Goal: Book appointment/travel/reservation

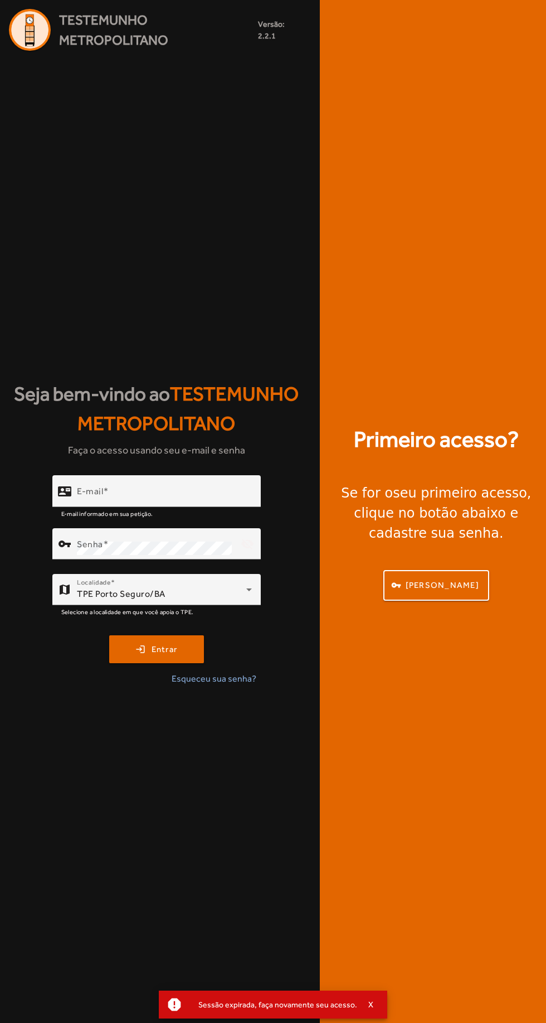
click at [246, 502] on input "E-mail" at bounding box center [164, 495] width 175 height 13
type input "**********"
click at [109, 635] on button "login Entrar" at bounding box center [156, 649] width 95 height 28
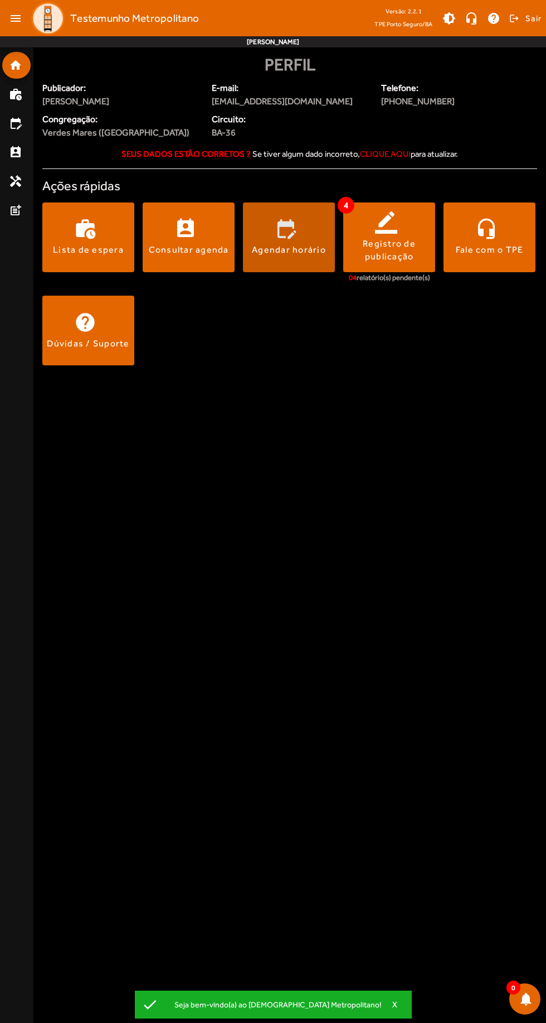
click at [297, 270] on span at bounding box center [289, 237] width 92 height 70
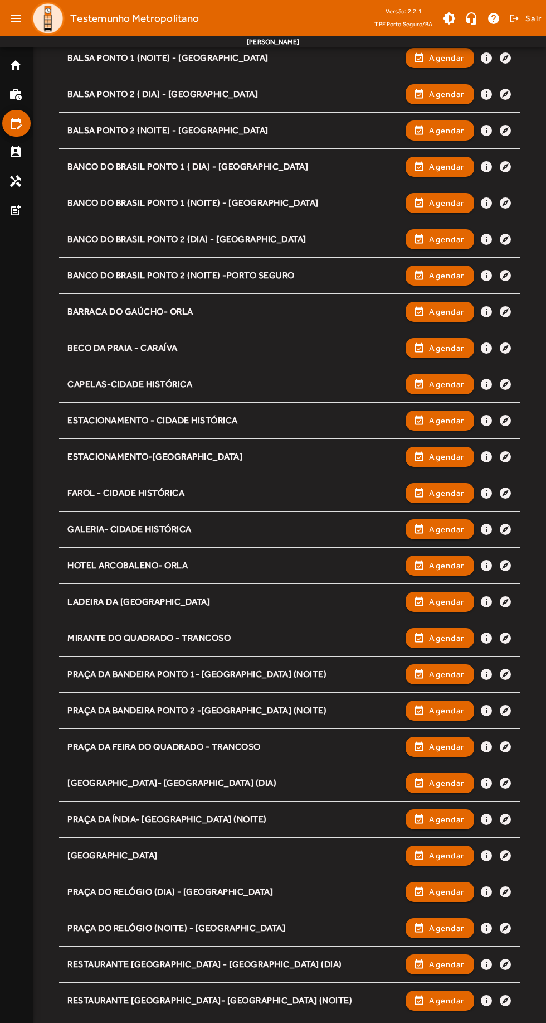
scroll to position [330, 0]
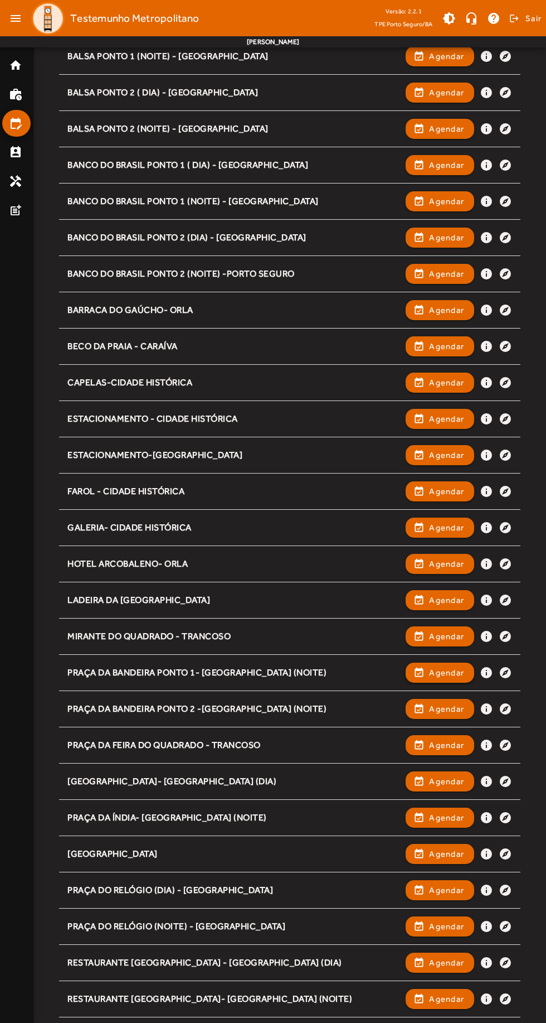
click at [442, 670] on span "Agendar" at bounding box center [446, 672] width 35 height 13
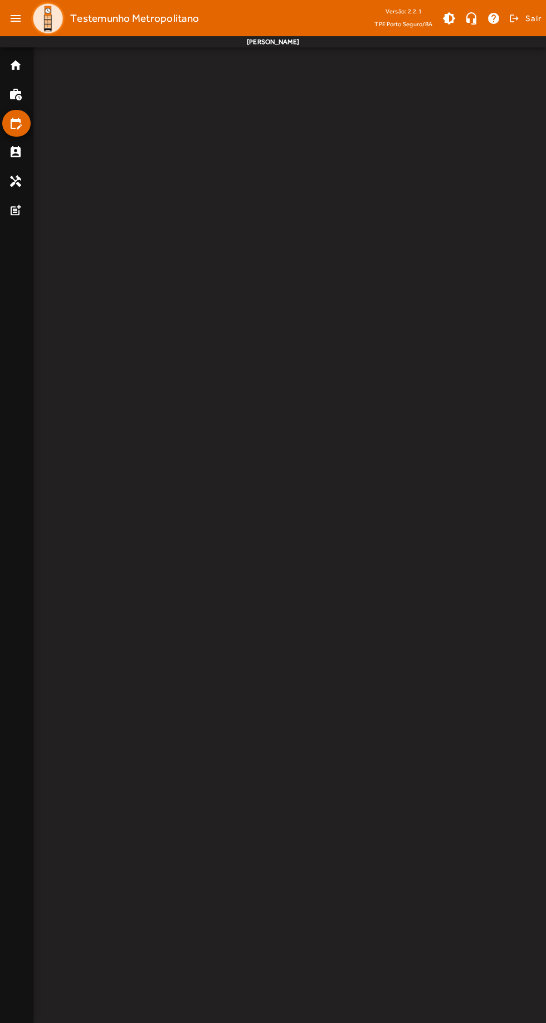
scroll to position [0, 0]
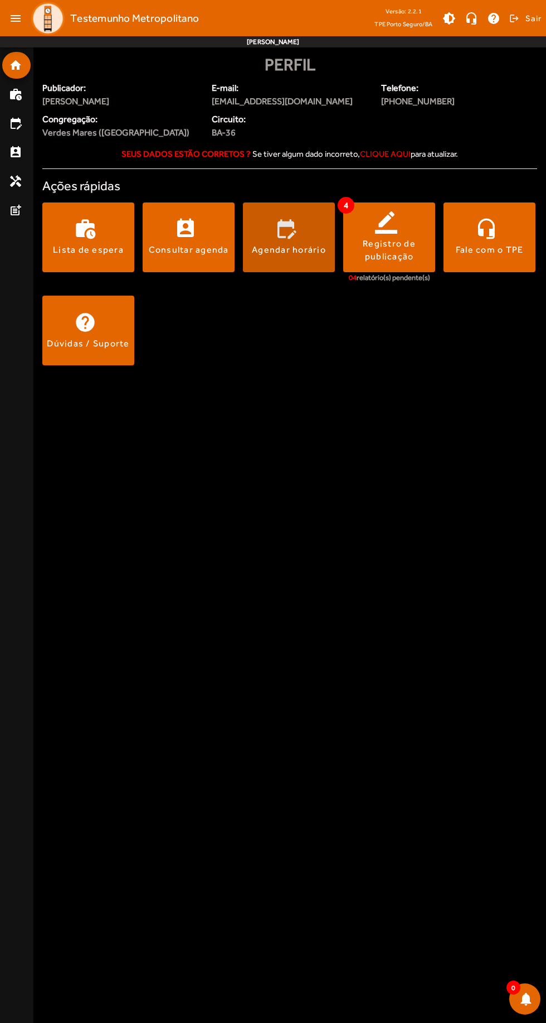
click at [327, 269] on span at bounding box center [289, 237] width 92 height 70
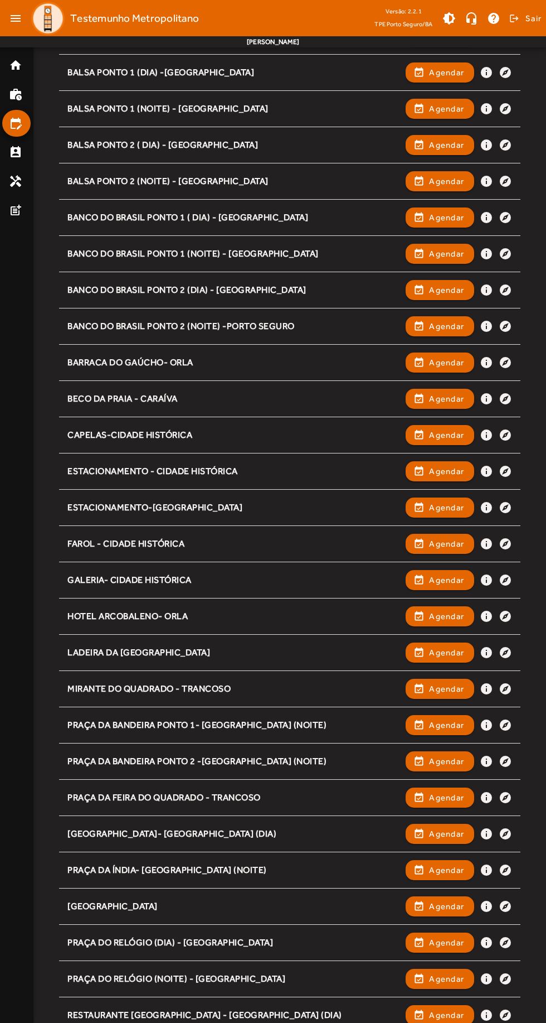
scroll to position [278, 0]
click at [453, 754] on span "Agendar" at bounding box center [446, 760] width 35 height 13
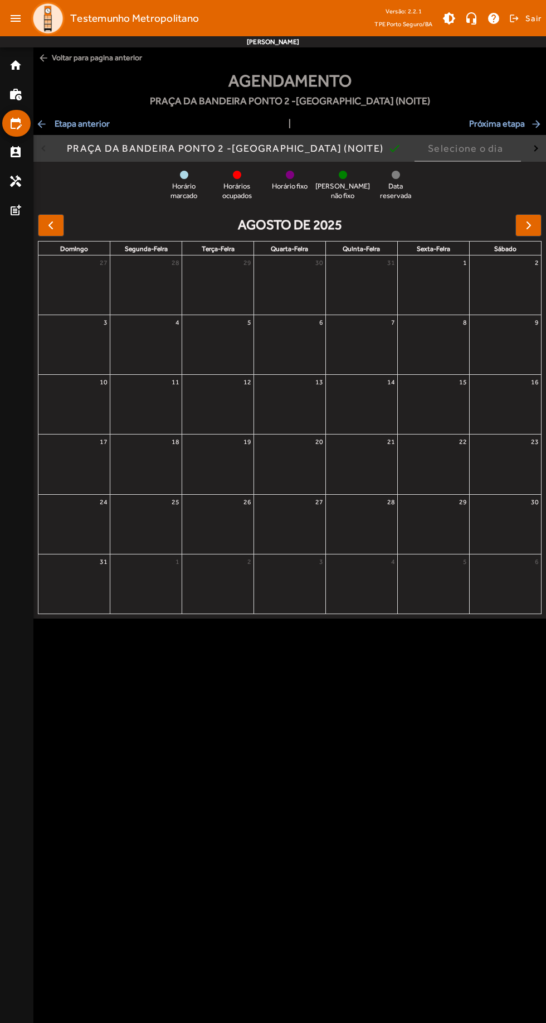
scroll to position [0, 0]
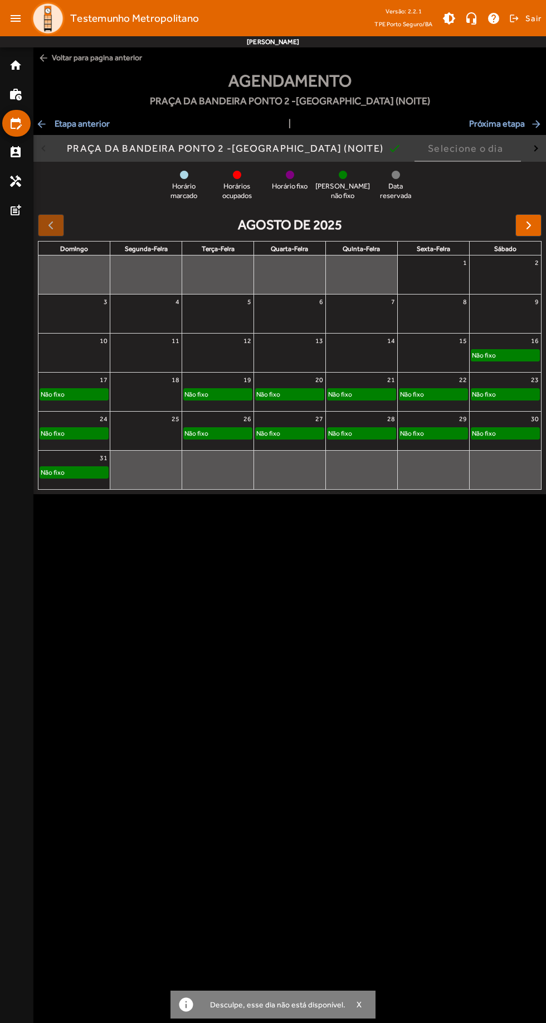
click at [146, 396] on div at bounding box center [145, 397] width 71 height 18
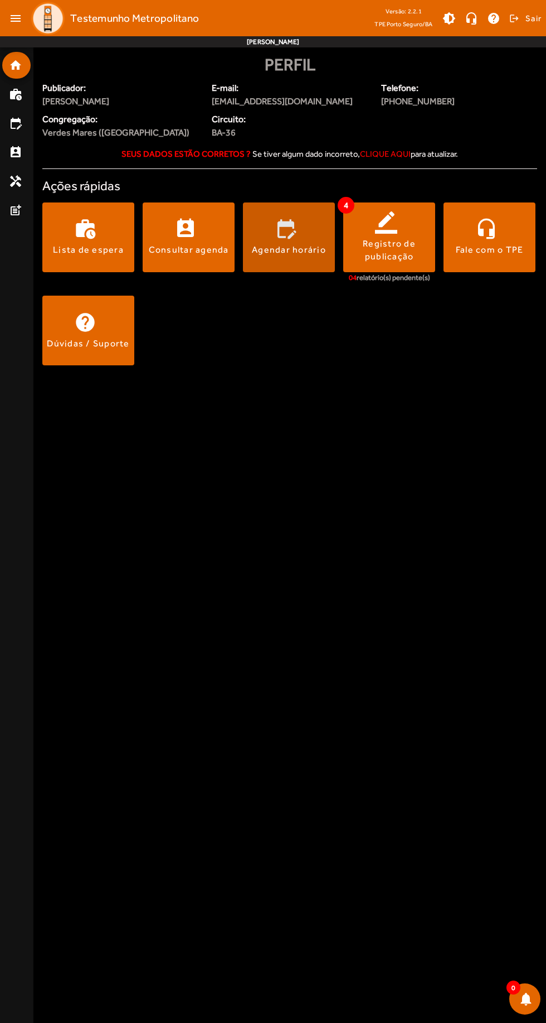
click at [279, 214] on span at bounding box center [289, 237] width 92 height 70
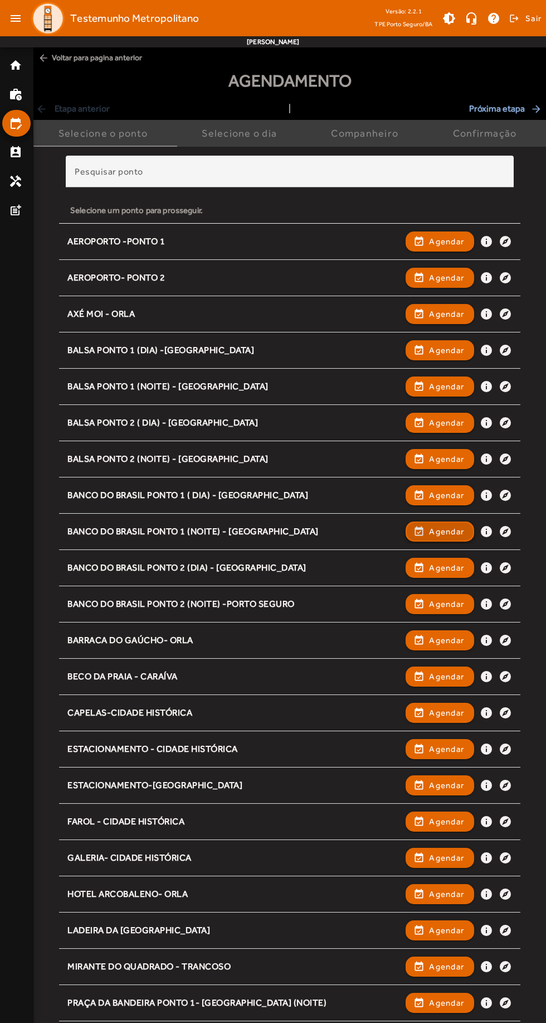
click at [458, 532] on span "Agendar" at bounding box center [446, 531] width 35 height 13
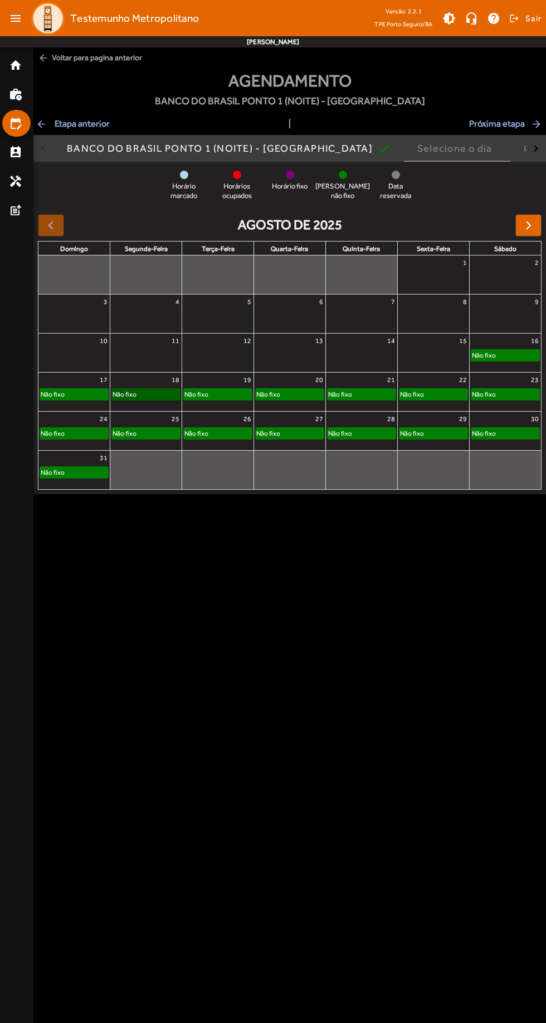
click at [176, 394] on link "Não fixo" at bounding box center [146, 394] width 69 height 12
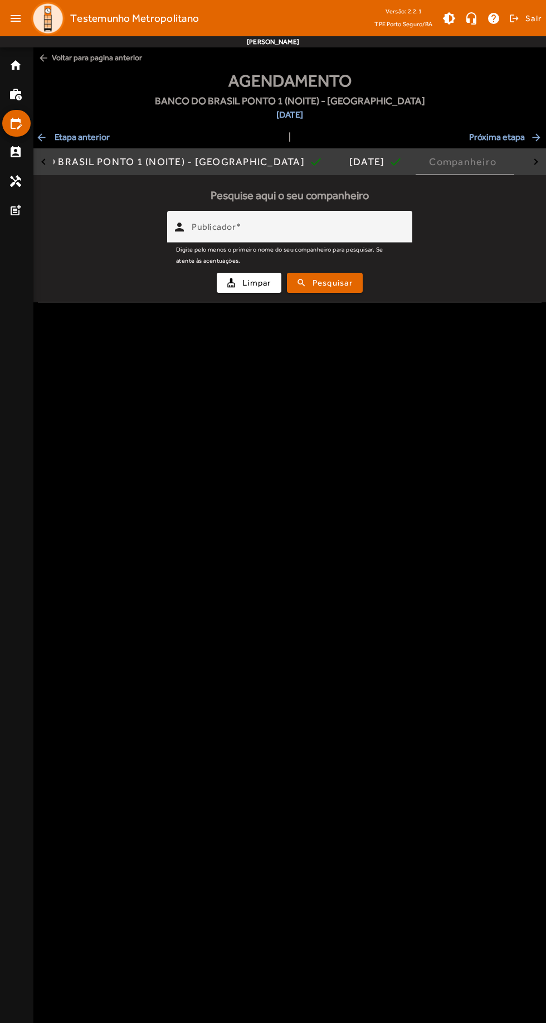
click at [371, 260] on mat-hint "Digite pelo menos o primeiro nome do seu companheiro para pesquisar. Se atente …" at bounding box center [286, 254] width 221 height 23
click at [384, 233] on input "Publicador" at bounding box center [298, 231] width 212 height 13
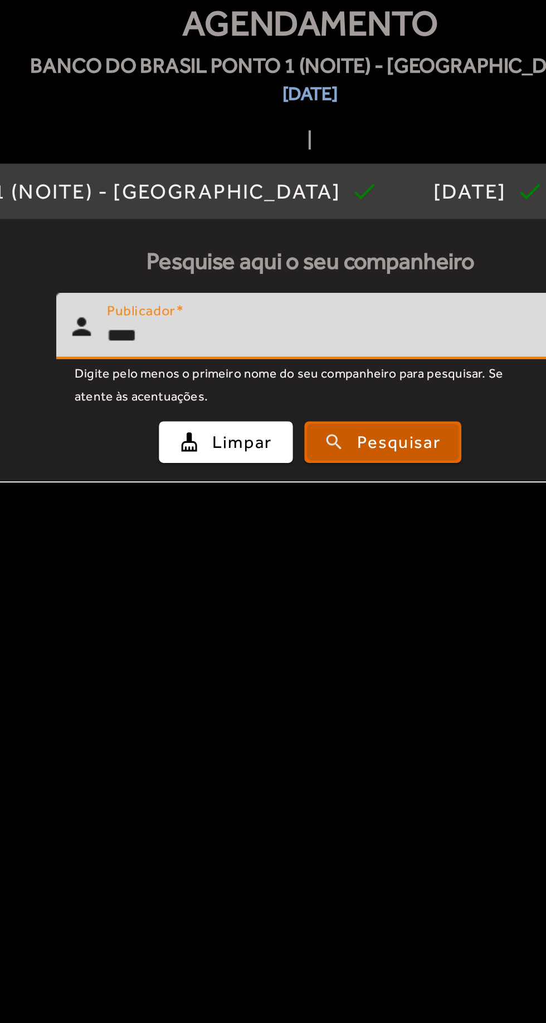
type input "****"
click at [342, 291] on span "submit" at bounding box center [325, 282] width 74 height 27
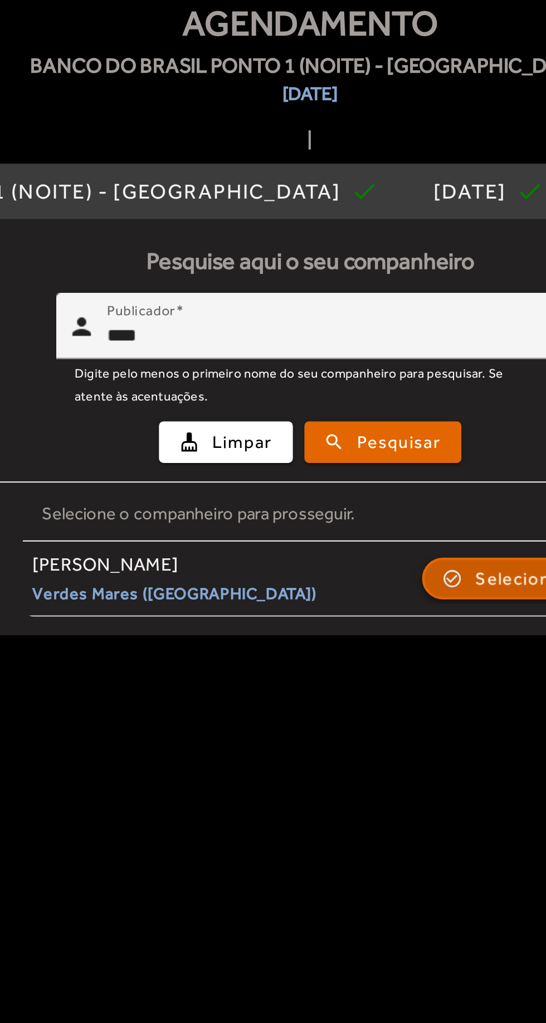
click at [382, 342] on span "Selecionar" at bounding box center [392, 348] width 45 height 13
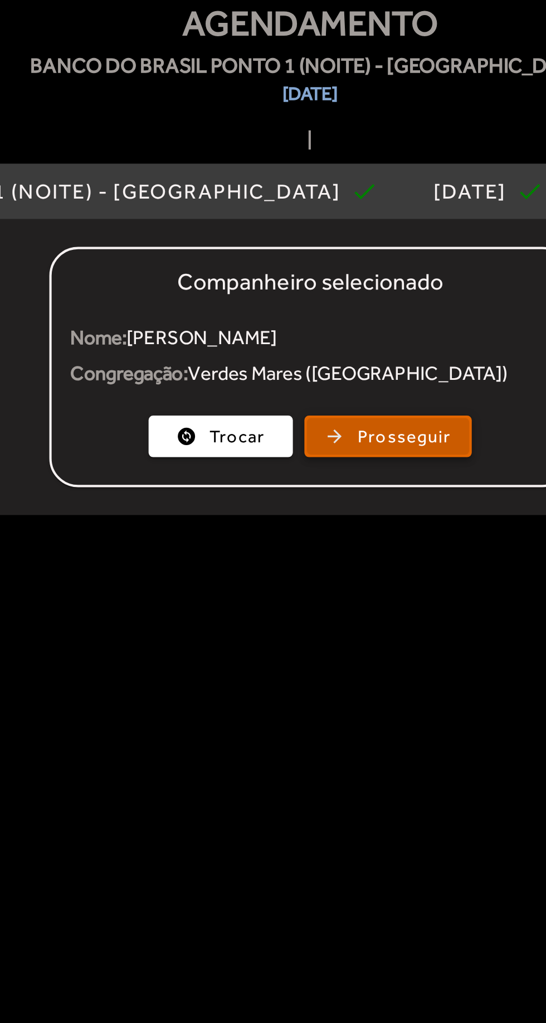
click at [299, 273] on span "button" at bounding box center [327, 280] width 79 height 27
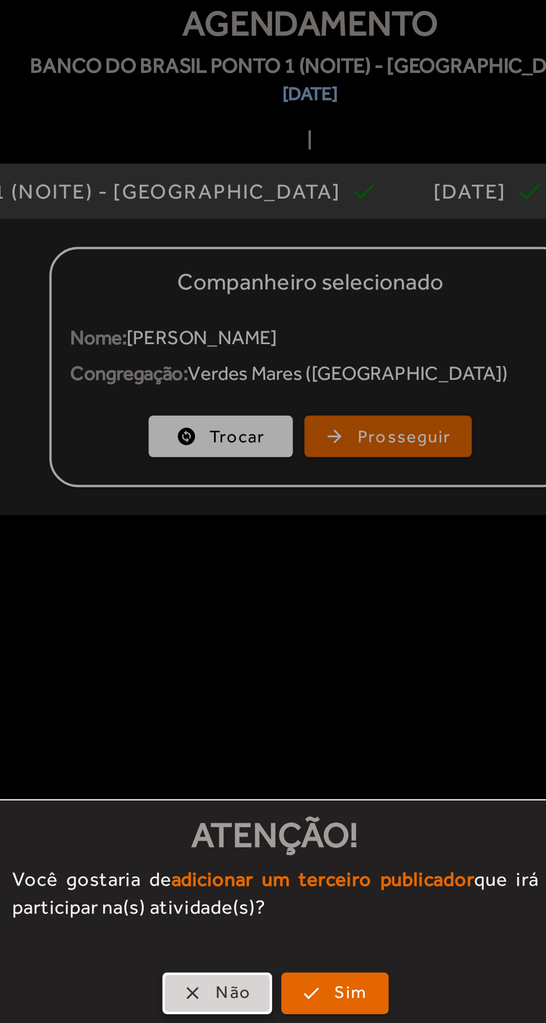
click at [254, 543] on span "Não" at bounding box center [252, 548] width 17 height 13
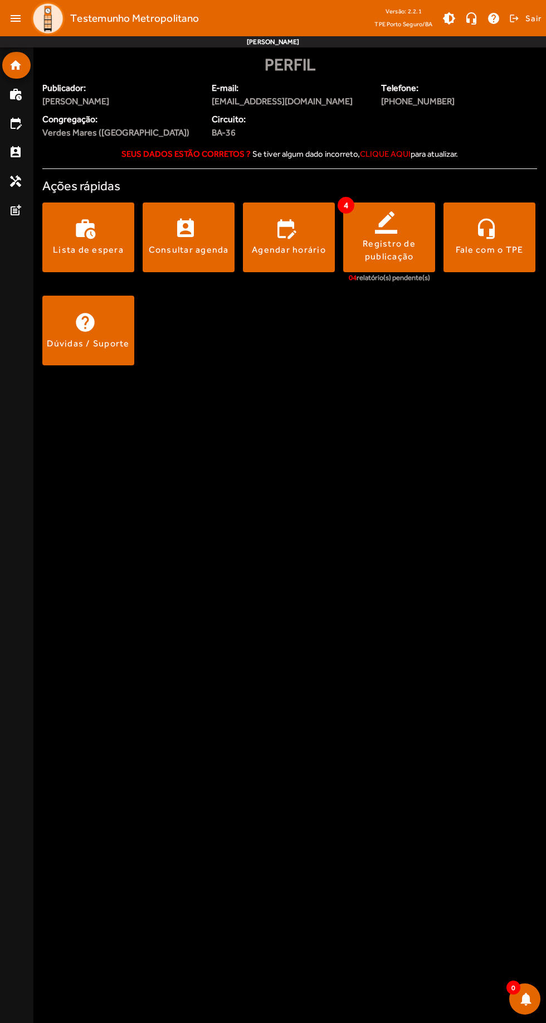
click at [299, 204] on span at bounding box center [289, 237] width 92 height 70
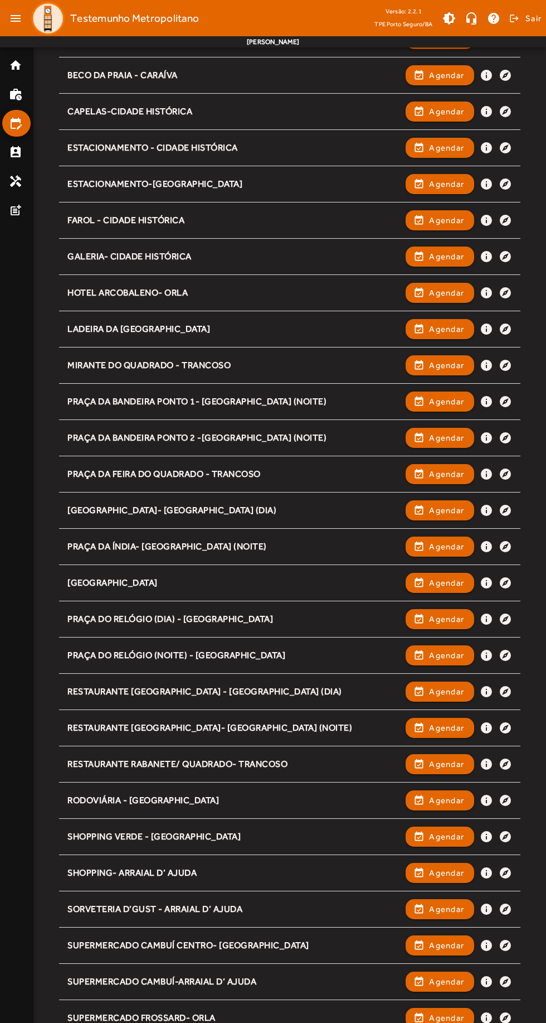
scroll to position [602, 0]
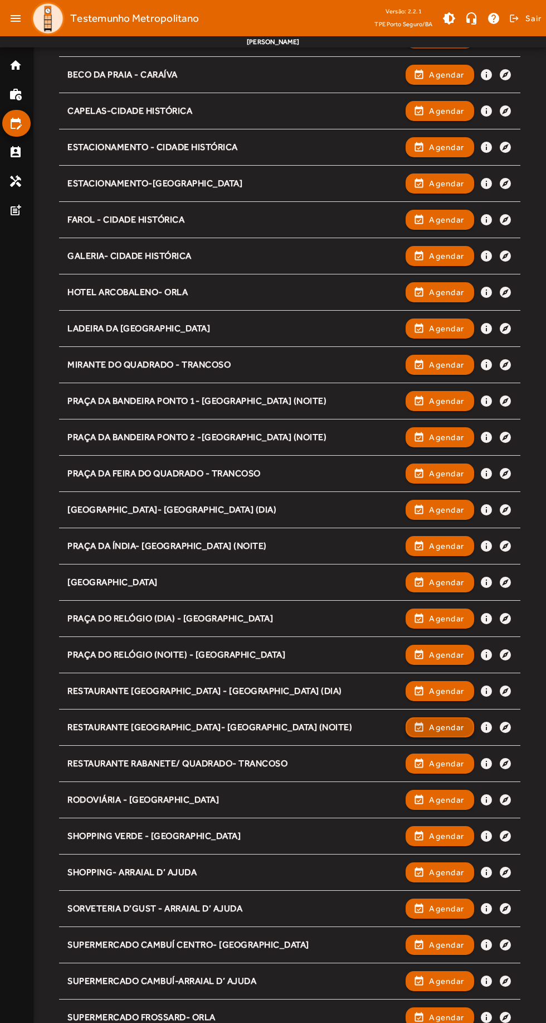
click at [447, 720] on span "Agendar" at bounding box center [446, 726] width 35 height 13
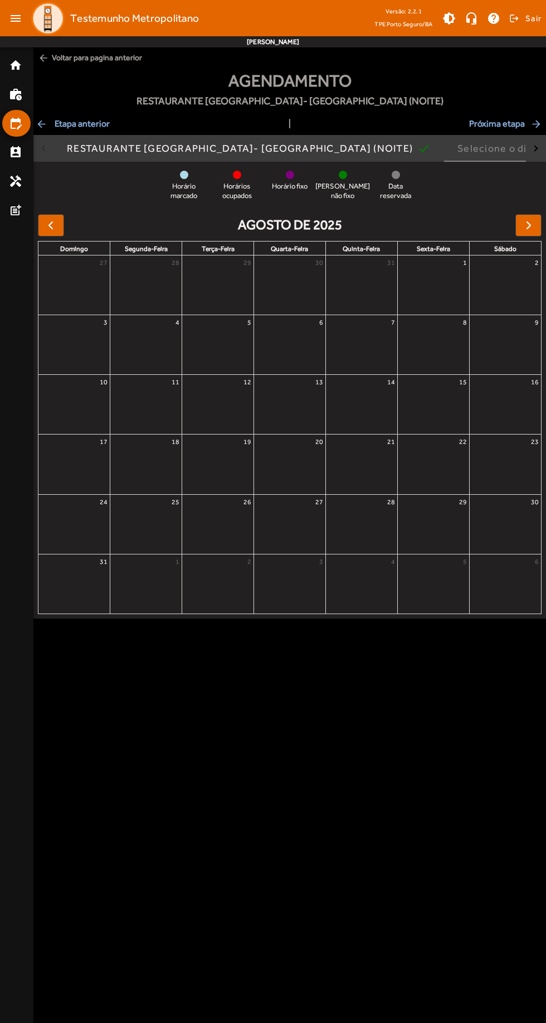
scroll to position [0, 0]
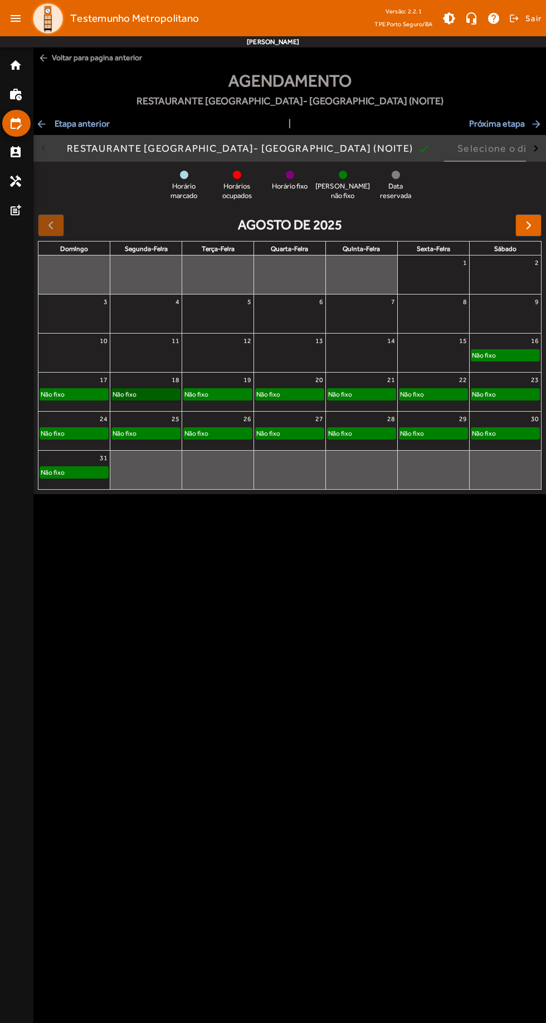
click at [168, 395] on link "Não fixo" at bounding box center [146, 394] width 69 height 12
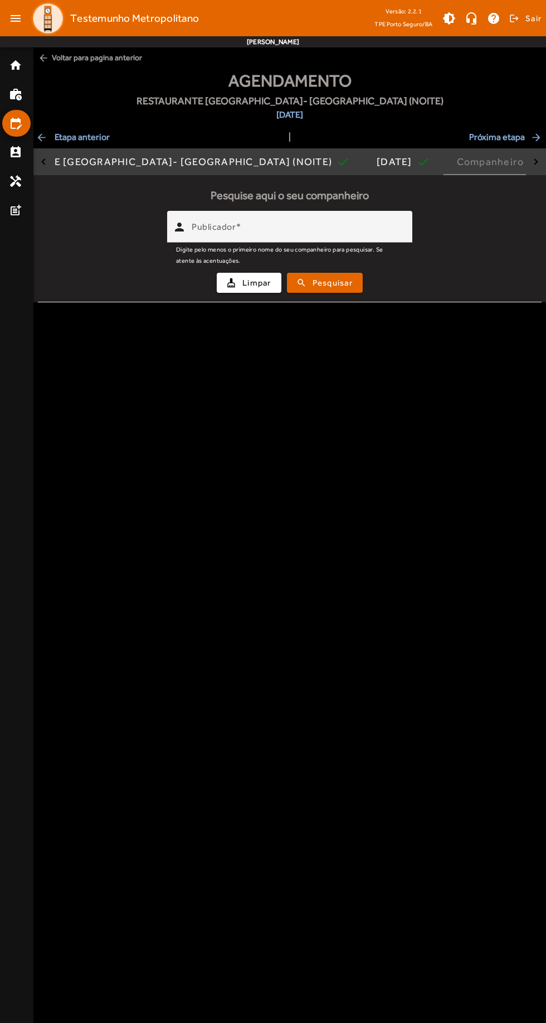
click at [357, 233] on input "Publicador" at bounding box center [298, 231] width 212 height 13
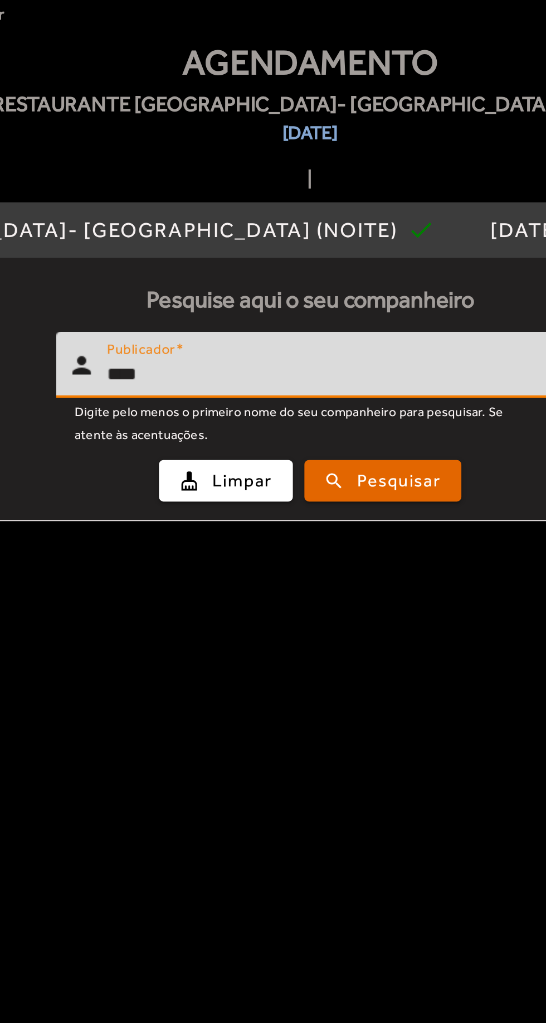
type input "****"
click at [343, 295] on div "cleaning_services Limpar search Pesquisar" at bounding box center [290, 283] width 491 height 38
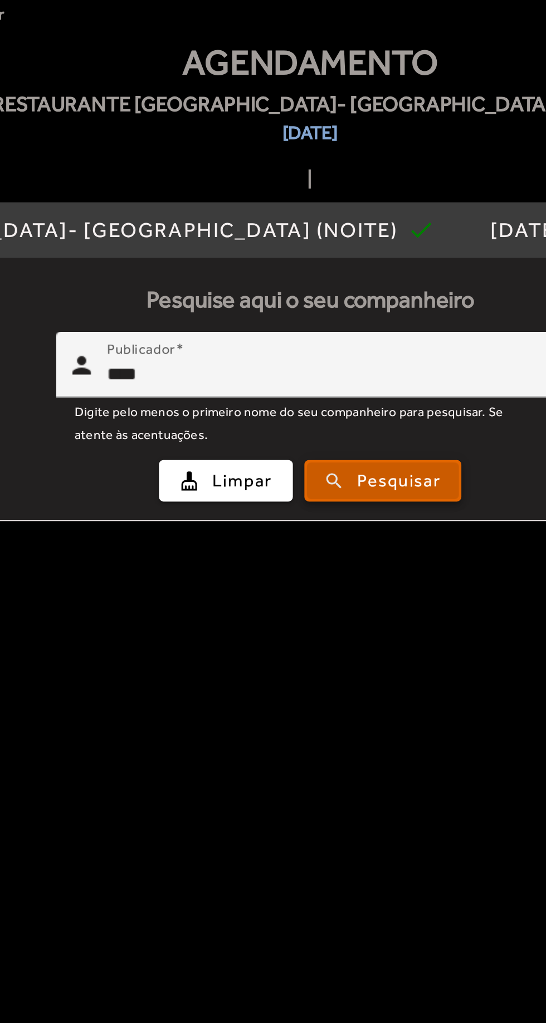
click at [358, 291] on span "submit" at bounding box center [325, 282] width 74 height 27
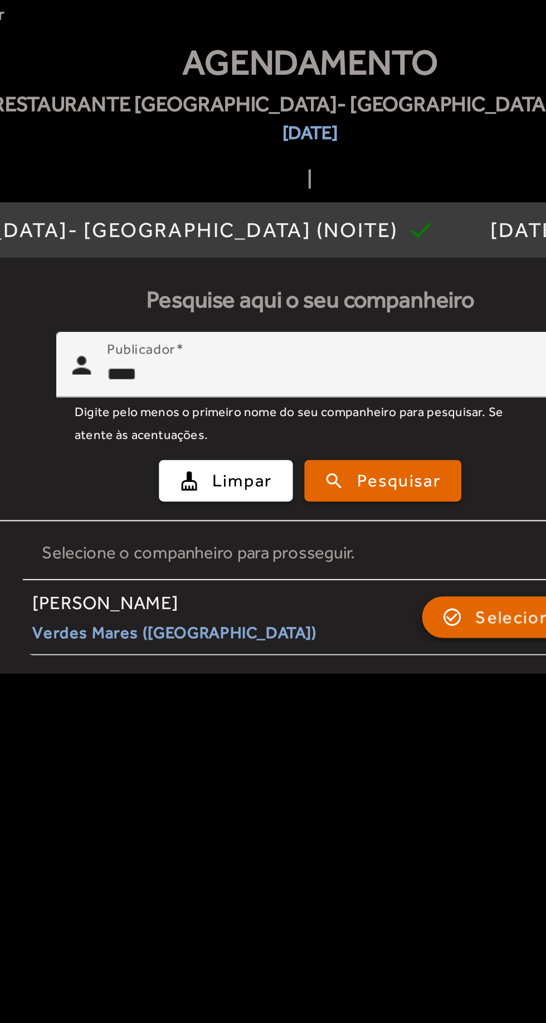
click at [383, 345] on span "Selecionar" at bounding box center [392, 348] width 45 height 13
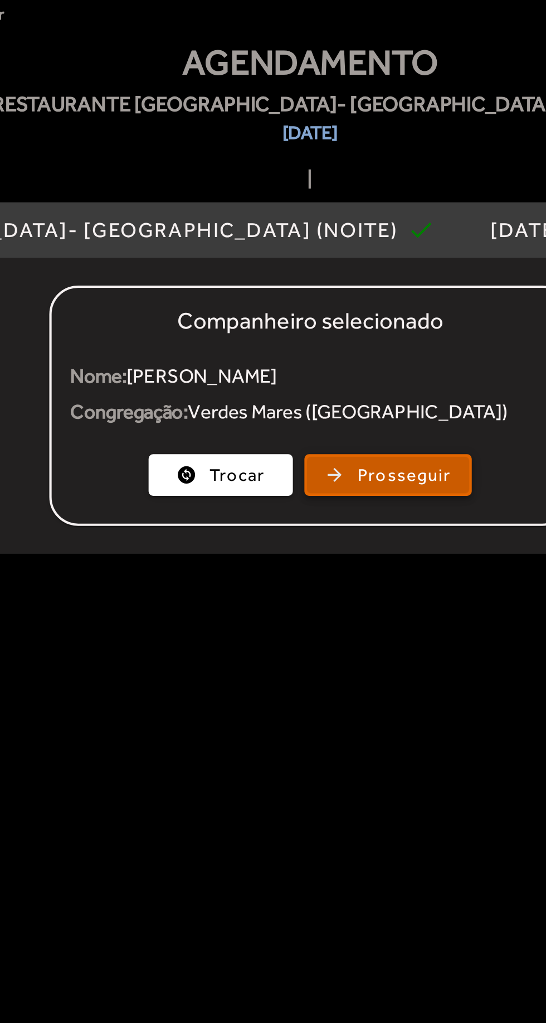
click at [331, 285] on span "Prosseguir" at bounding box center [335, 280] width 45 height 13
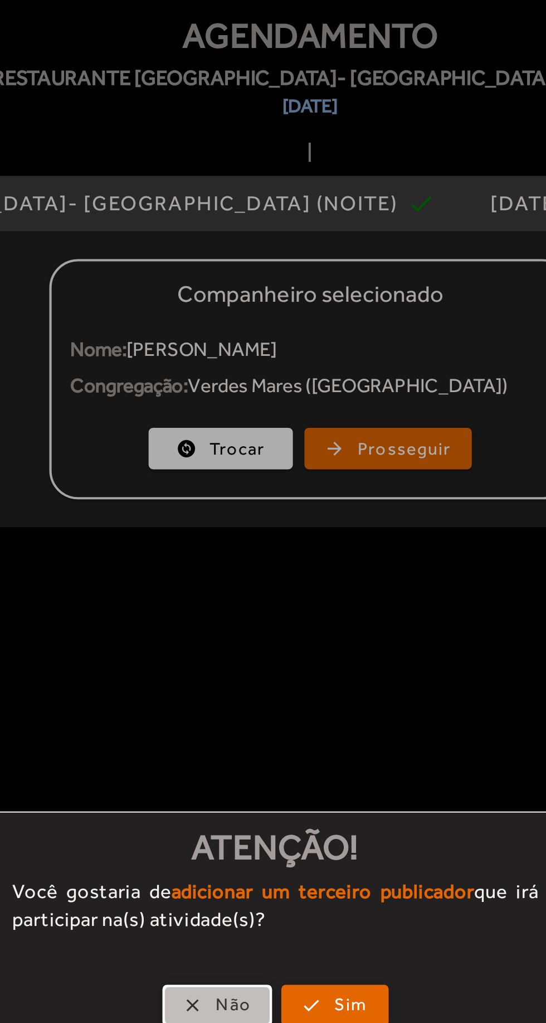
click at [241, 542] on span "button" at bounding box center [245, 548] width 51 height 27
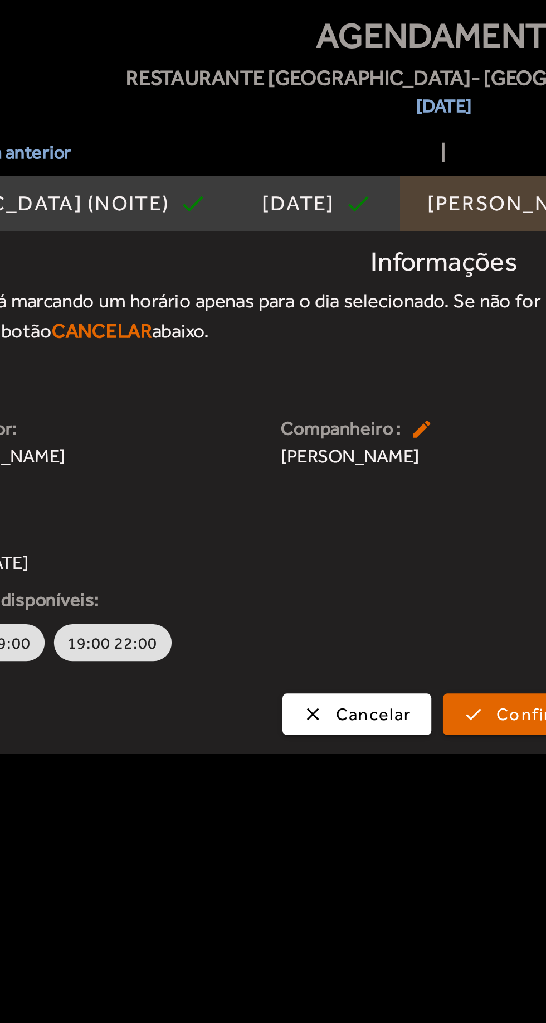
click at [289, 159] on div "[PERSON_NAME]" at bounding box center [327, 161] width 90 height 11
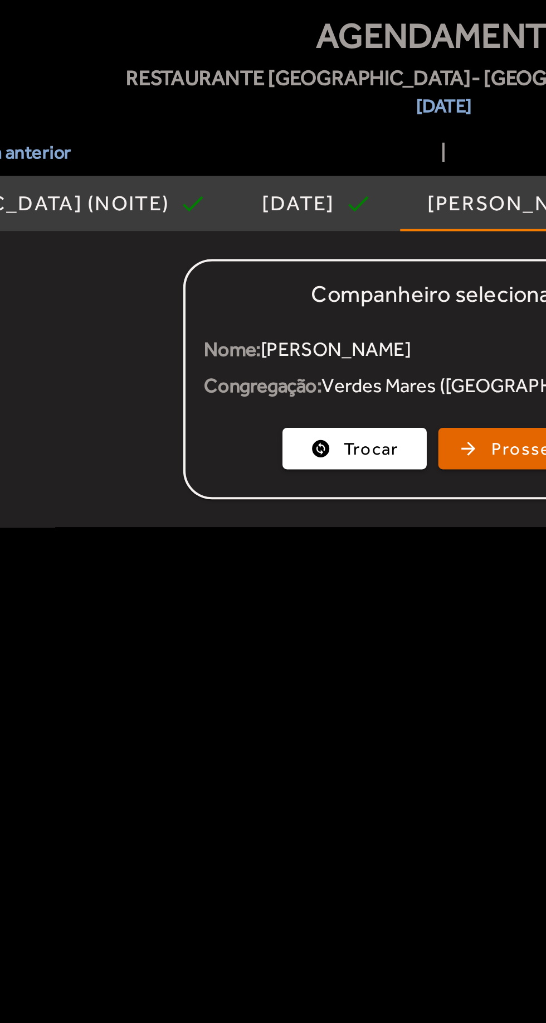
click at [313, 292] on mat-card-actions "change_circle Trocar arrow_forward Prosseguir" at bounding box center [290, 279] width 250 height 29
click at [313, 279] on span "Prosseguir" at bounding box center [335, 280] width 45 height 13
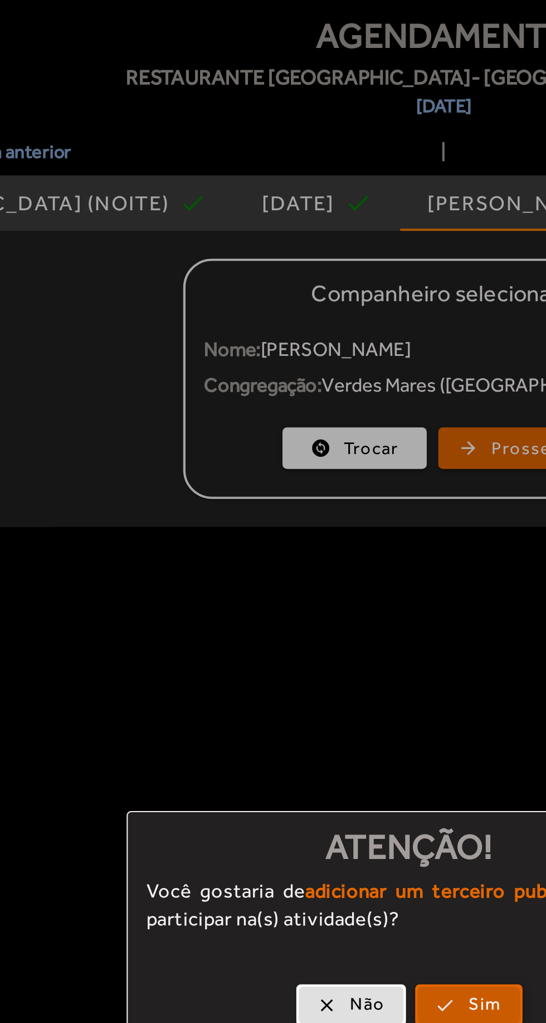
click at [303, 549] on span "Sim" at bounding box center [310, 548] width 16 height 13
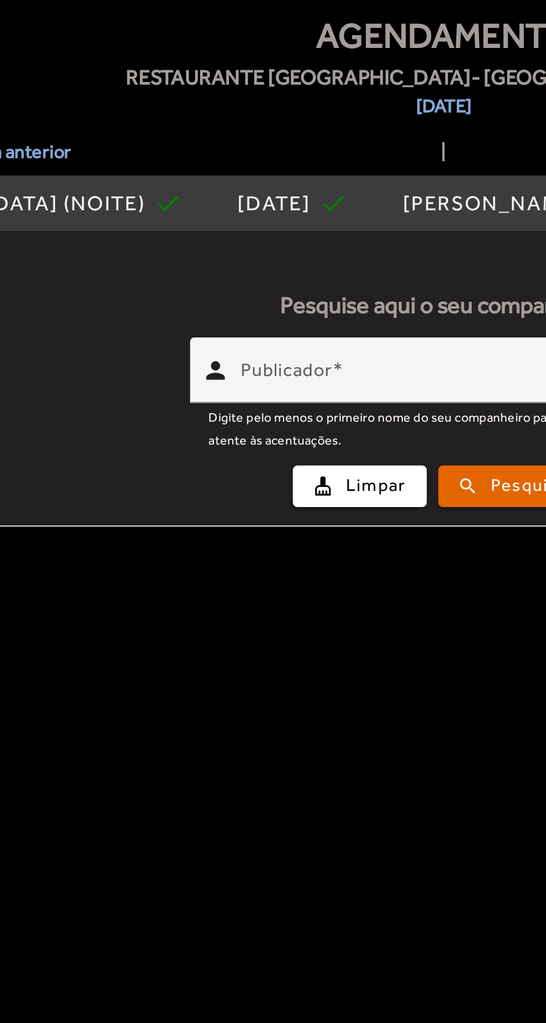
click at [286, 248] on input "Publicador" at bounding box center [298, 246] width 212 height 13
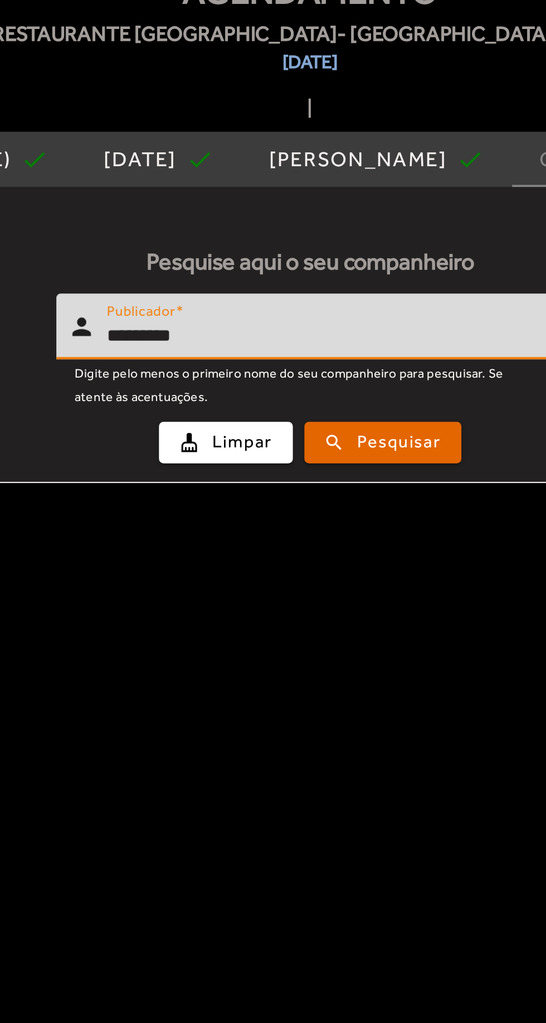
type input "*********"
click at [361, 299] on span "submit" at bounding box center [325, 298] width 74 height 27
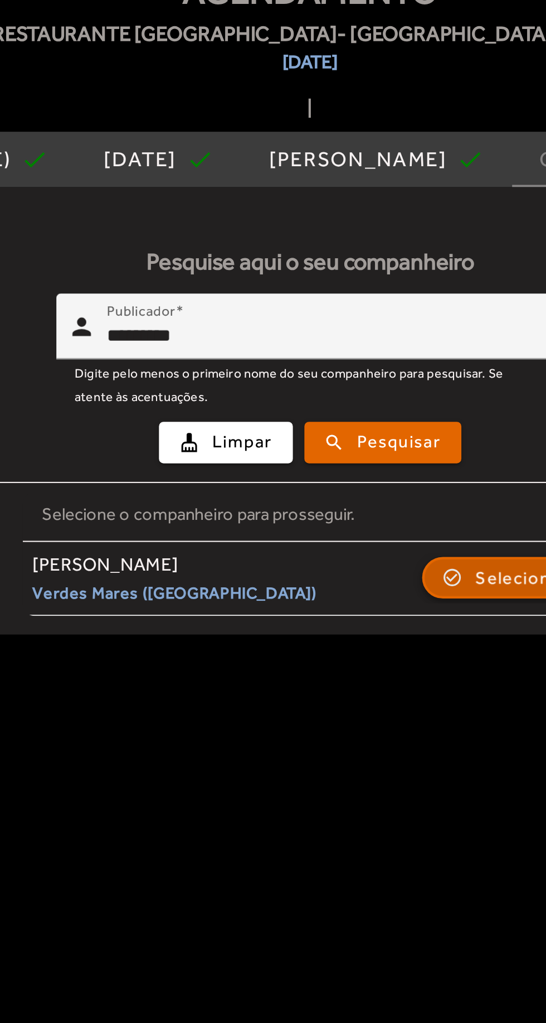
click at [366, 365] on span "button" at bounding box center [384, 363] width 78 height 27
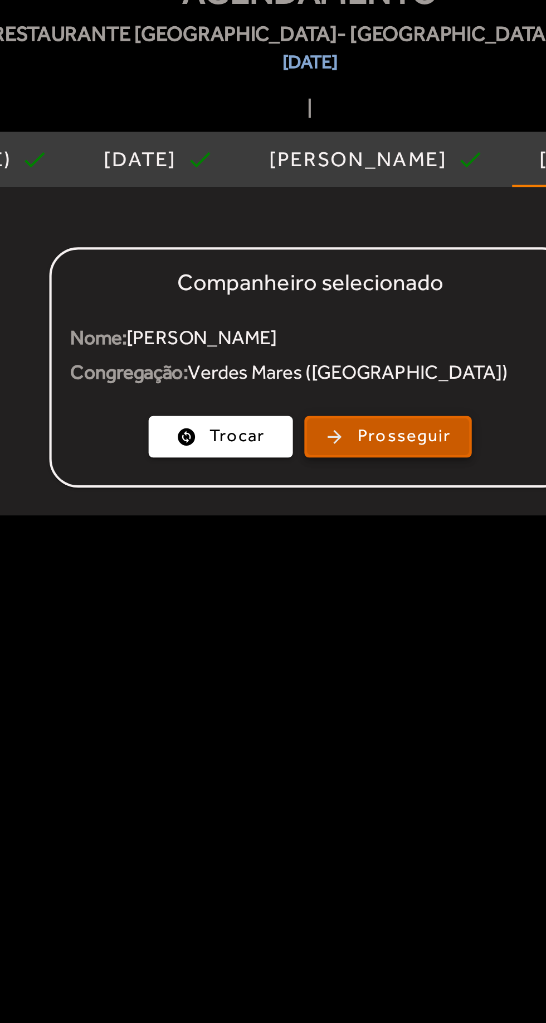
click at [349, 294] on span "Prosseguir" at bounding box center [335, 295] width 45 height 13
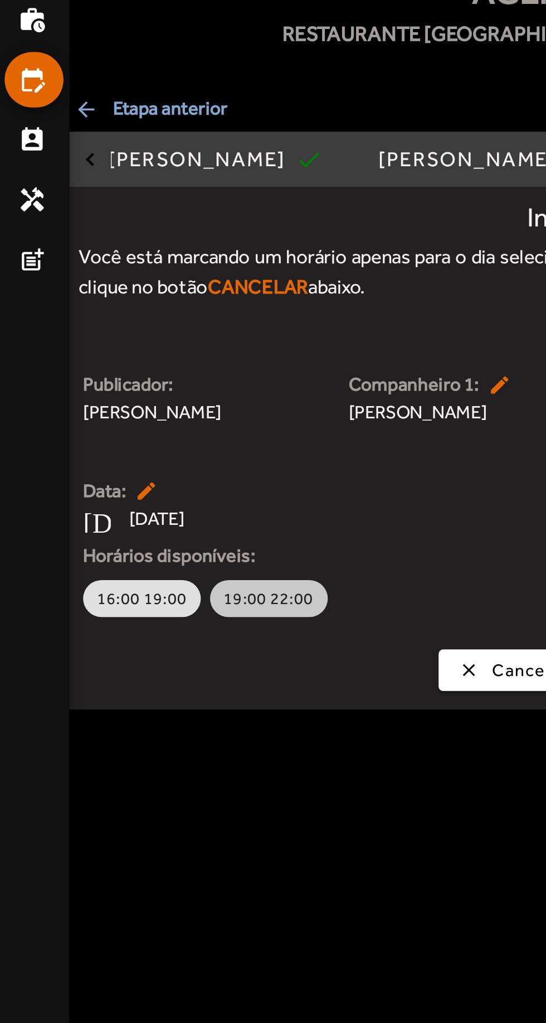
click at [130, 368] on span "19:00 22:00" at bounding box center [129, 373] width 43 height 11
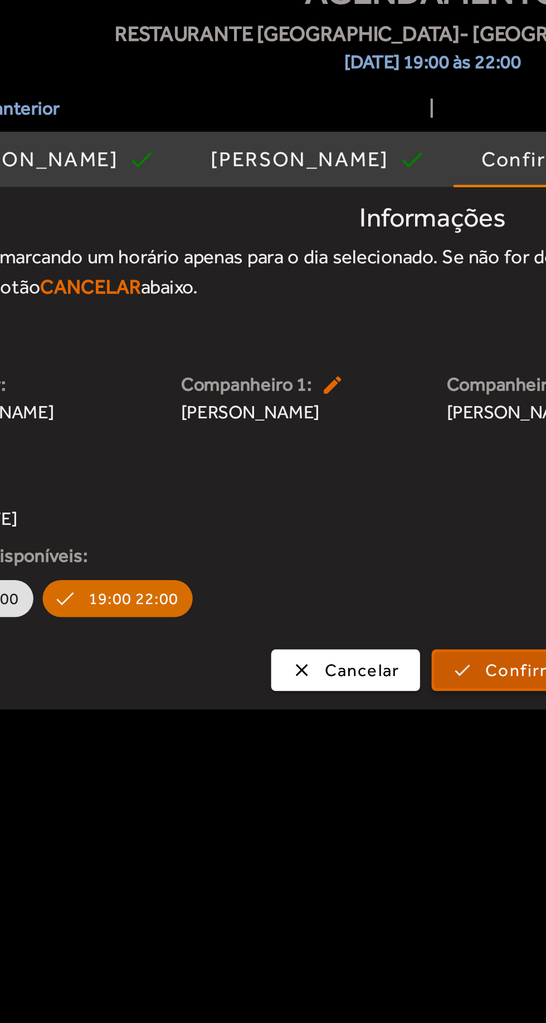
click at [311, 399] on span "submit" at bounding box center [329, 408] width 76 height 27
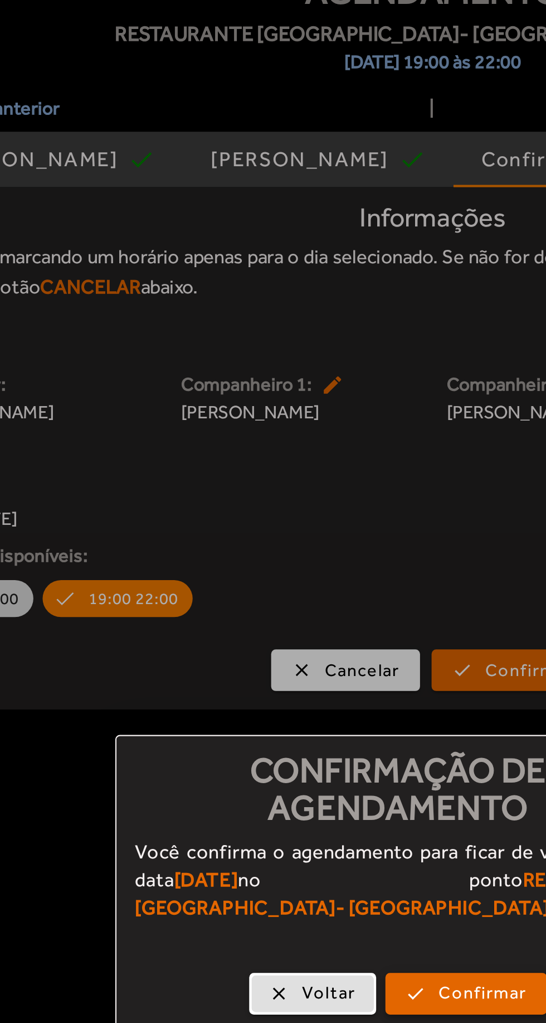
click at [313, 554] on button "check Confirmar" at bounding box center [306, 564] width 78 height 20
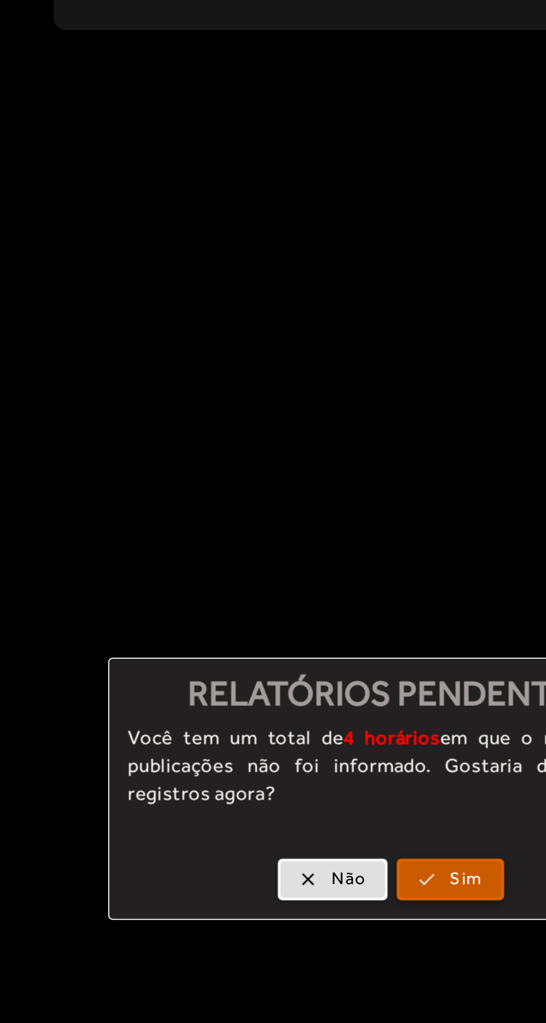
click at [312, 562] on span "Sim" at bounding box center [310, 555] width 16 height 13
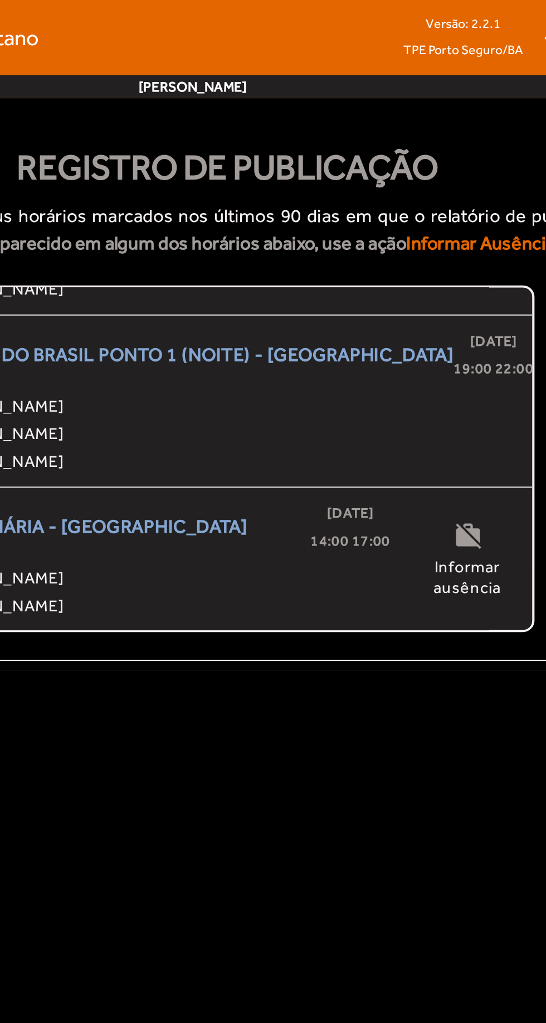
click at [338, 278] on span "[PERSON_NAME]" at bounding box center [258, 278] width 221 height 13
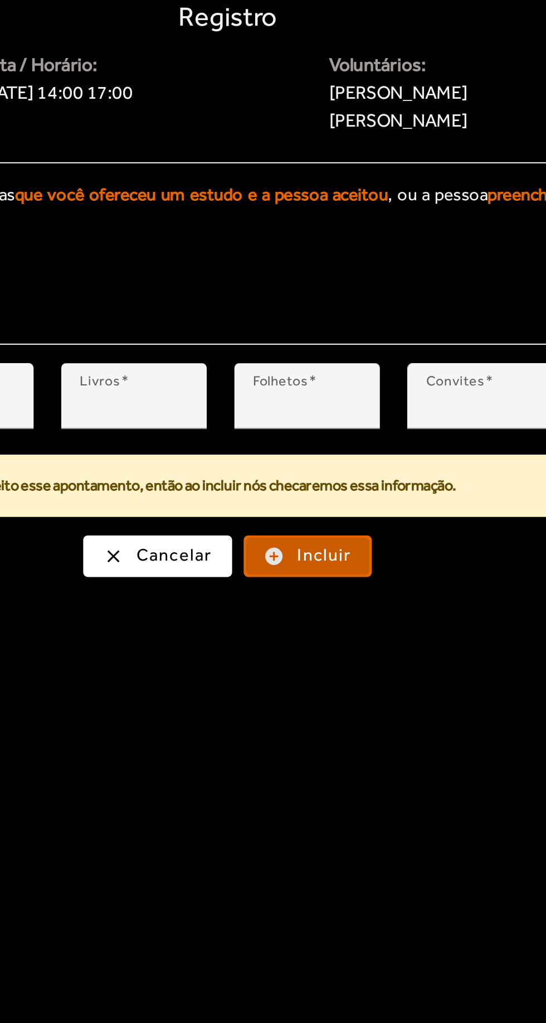
click at [351, 599] on span "submit" at bounding box center [329, 600] width 60 height 27
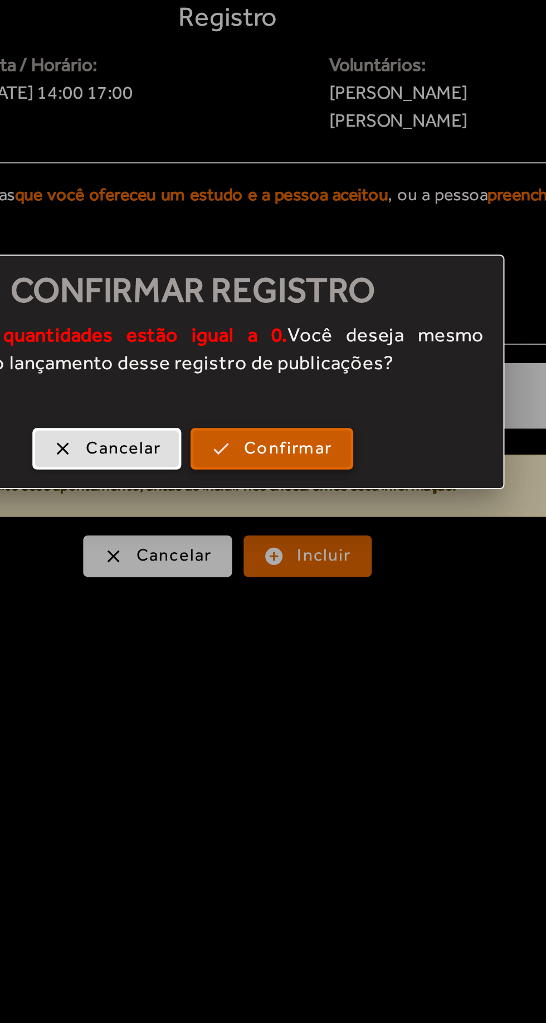
click at [335, 547] on span "Confirmar" at bounding box center [319, 548] width 42 height 13
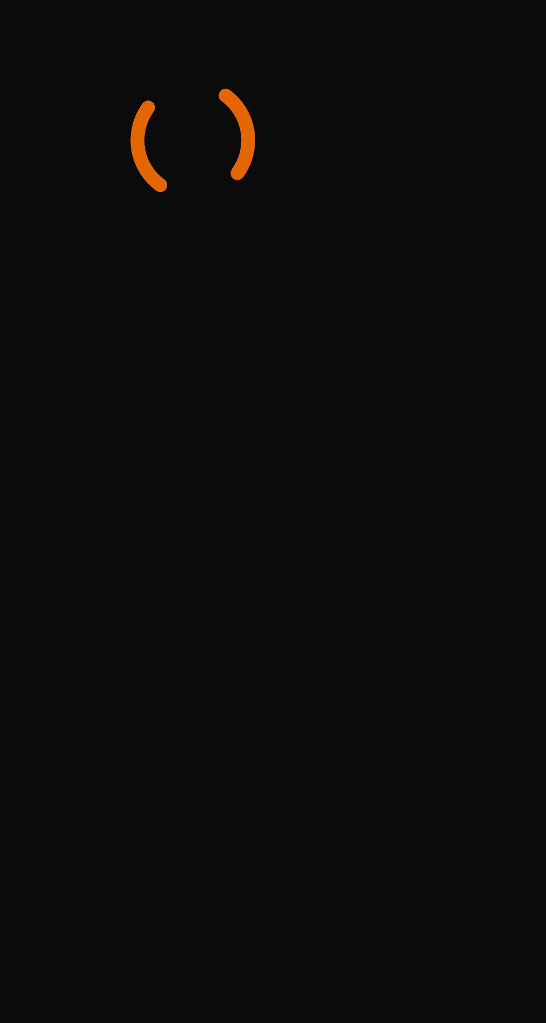
scroll to position [117, 0]
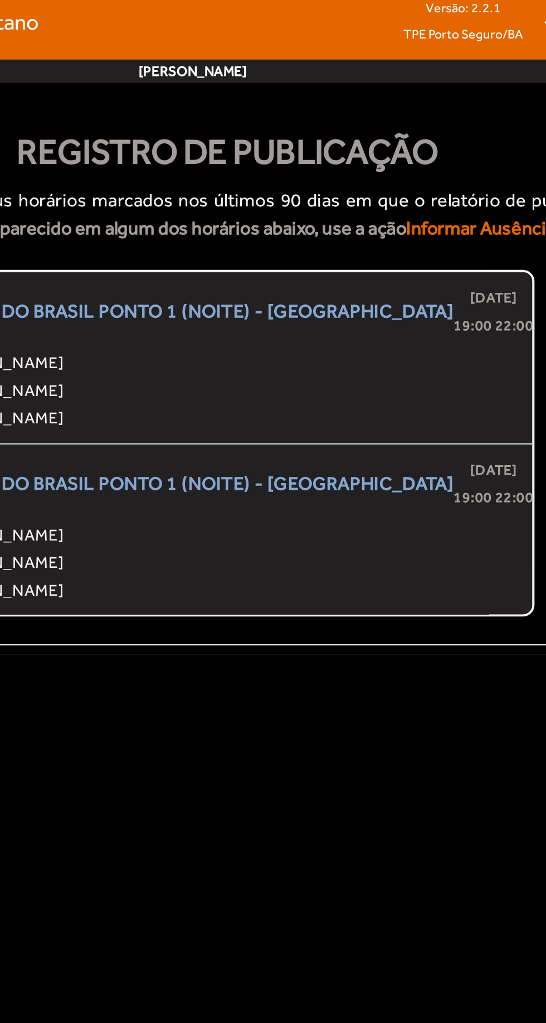
click at [345, 283] on span "[PERSON_NAME]" at bounding box center [290, 278] width 284 height 13
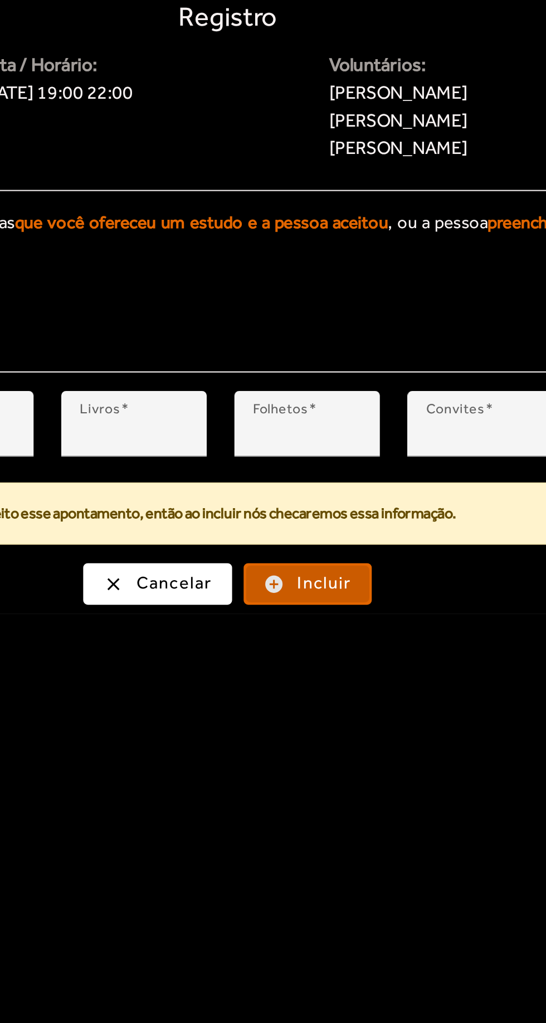
click at [326, 620] on span "submit" at bounding box center [329, 614] width 60 height 27
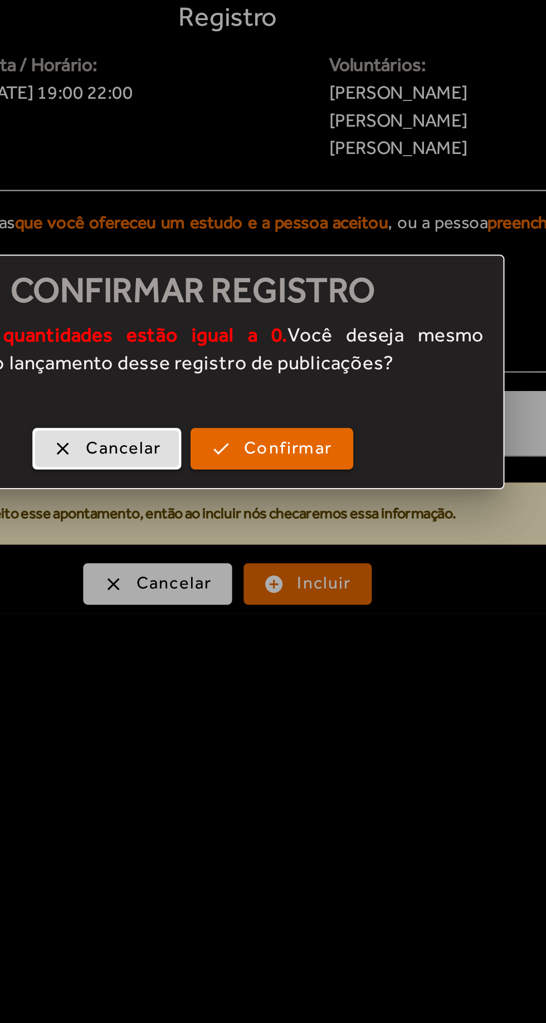
click at [349, 561] on div "clear Cancelar check Confirmar" at bounding box center [273, 551] width 299 height 34
click at [331, 563] on div "clear Cancelar check Confirmar" at bounding box center [273, 551] width 299 height 34
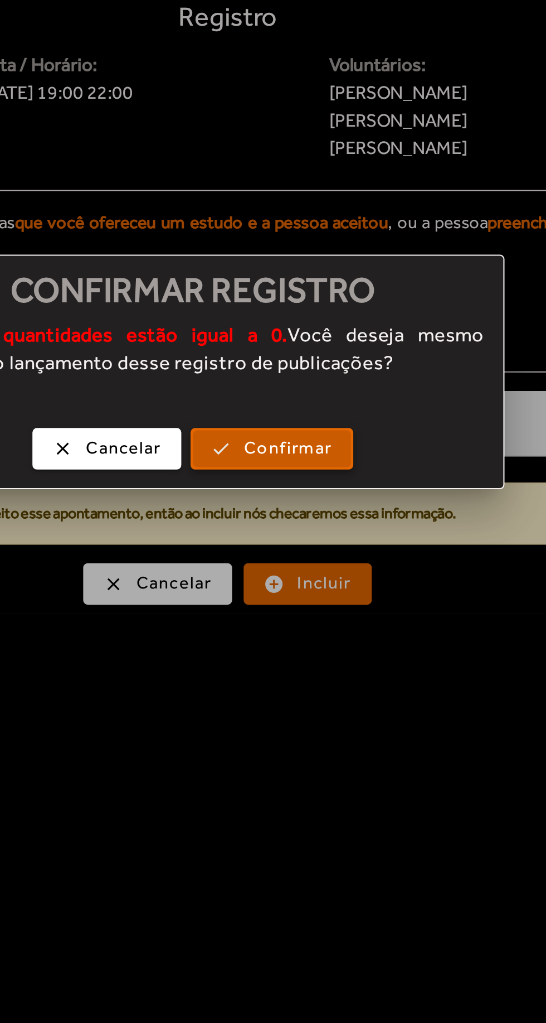
click at [349, 553] on span "button" at bounding box center [311, 548] width 76 height 27
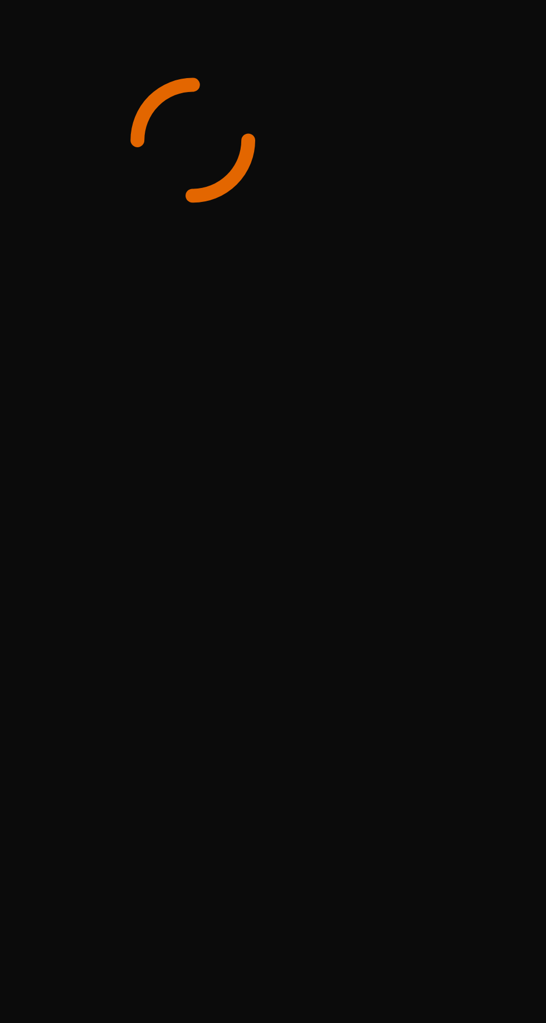
scroll to position [34, 0]
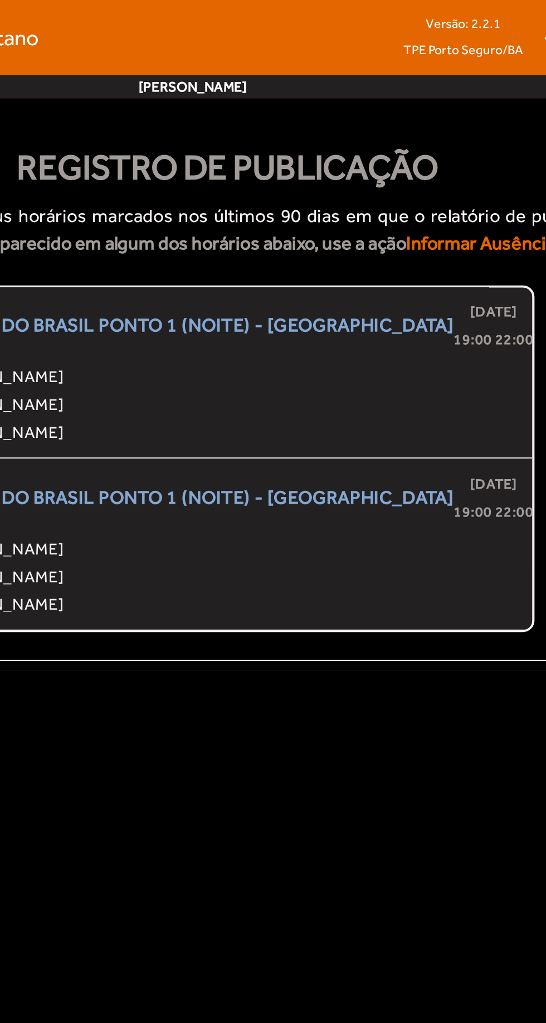
click at [386, 272] on span "[PERSON_NAME]" at bounding box center [290, 278] width 284 height 13
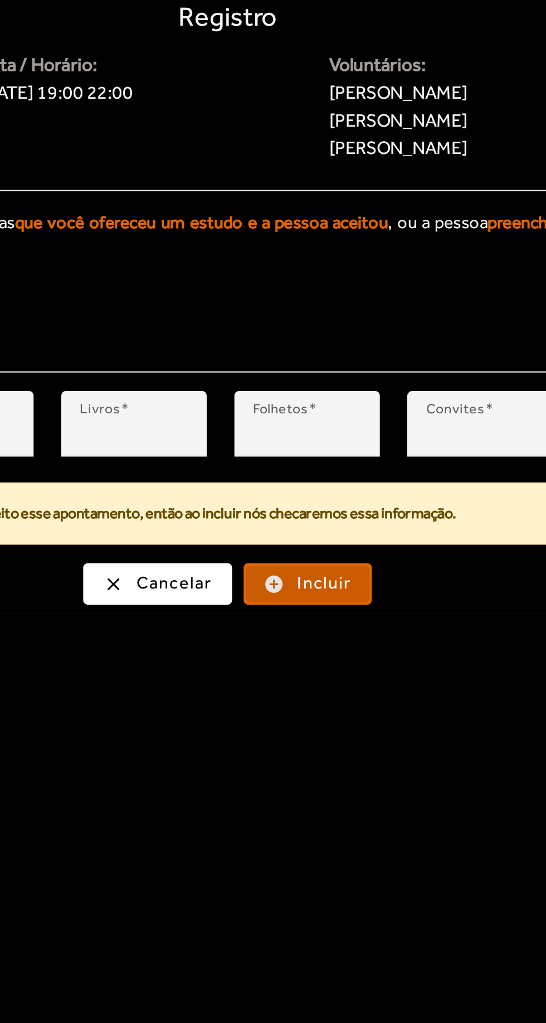
click at [340, 604] on button "add_circle Incluir" at bounding box center [329, 614] width 62 height 20
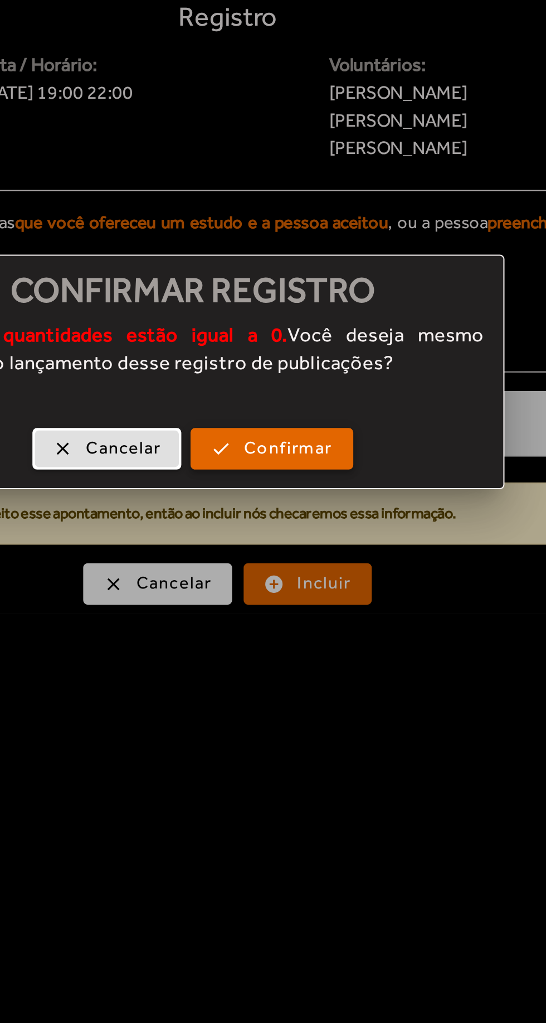
click at [337, 546] on span "Confirmar" at bounding box center [319, 548] width 42 height 13
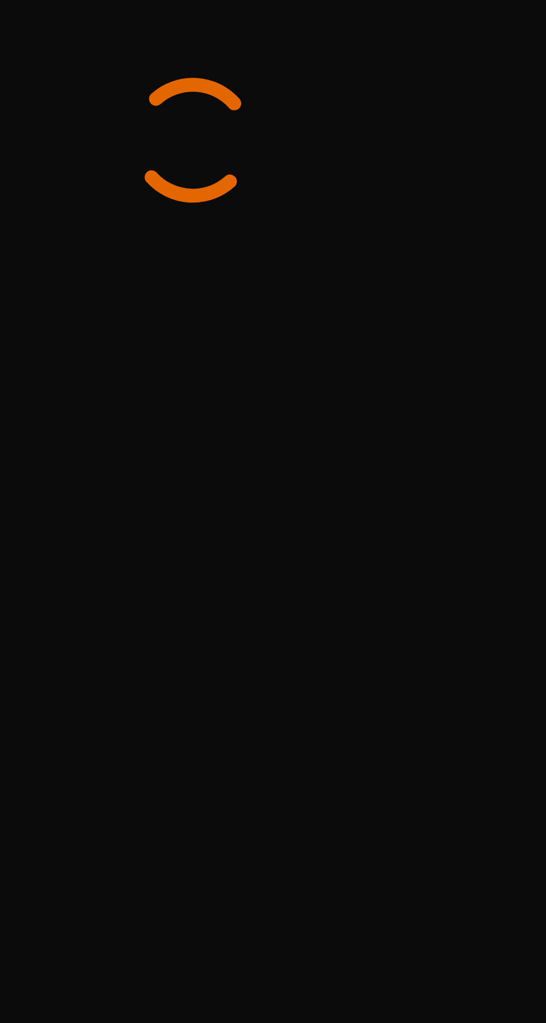
scroll to position [0, 0]
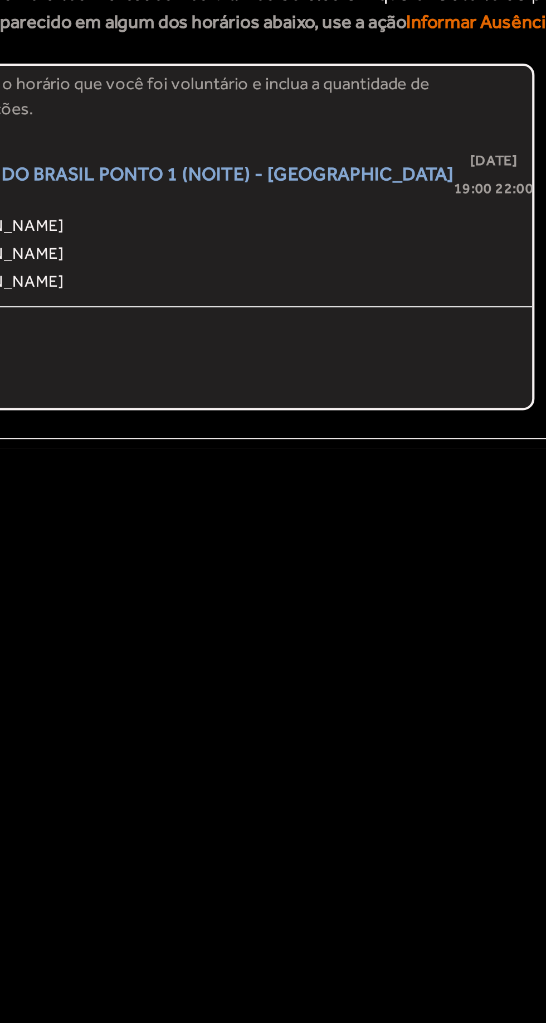
click at [383, 219] on span "[PERSON_NAME]" at bounding box center [290, 215] width 284 height 13
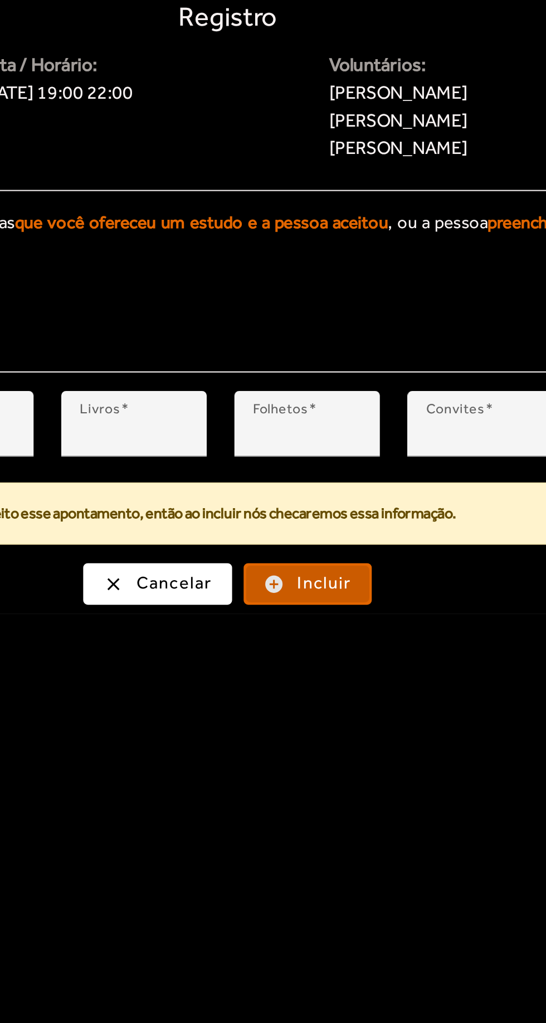
click at [345, 620] on span "submit" at bounding box center [329, 614] width 60 height 27
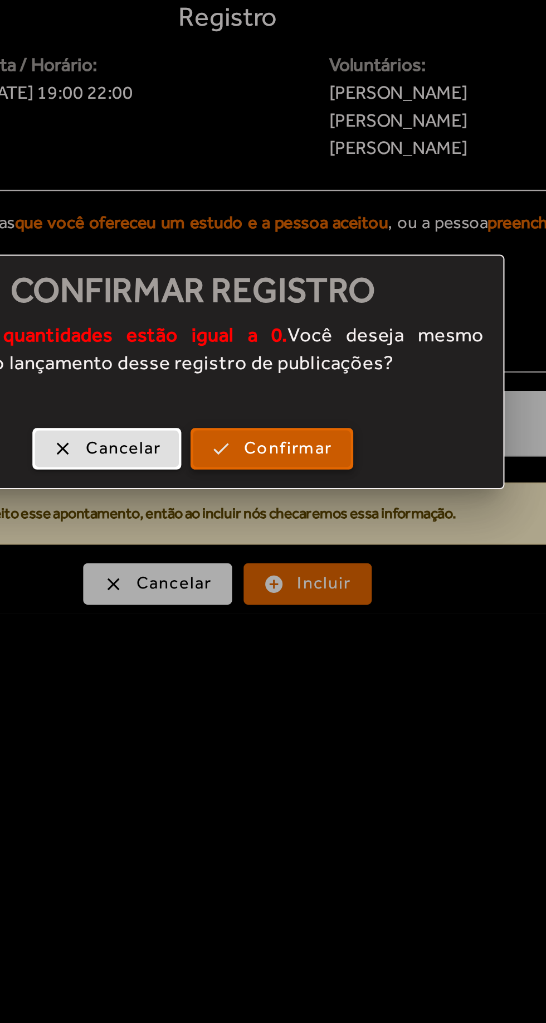
click at [340, 553] on span "Confirmar" at bounding box center [319, 548] width 42 height 13
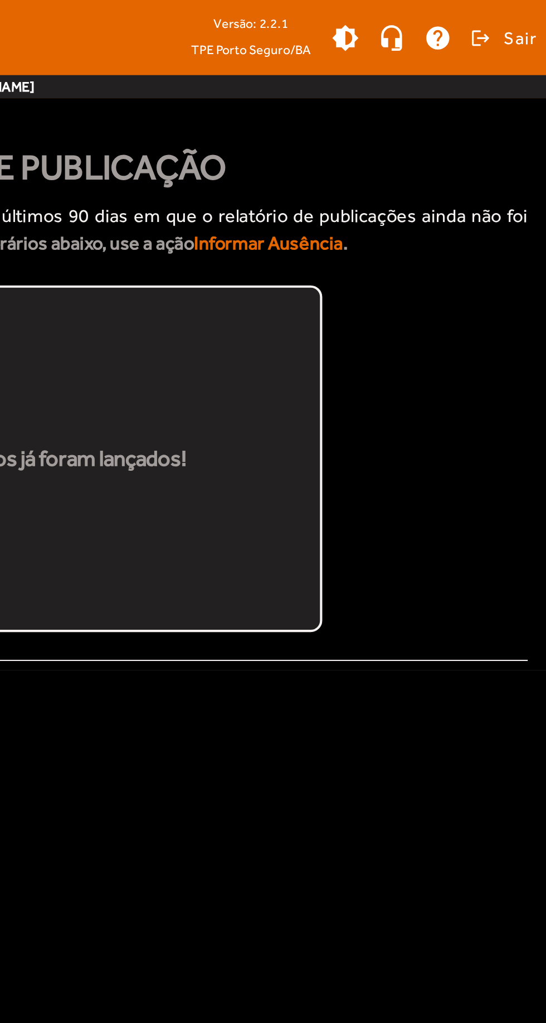
click at [536, 220] on div "Todos os registros já foram lançados!" at bounding box center [289, 221] width 495 height 167
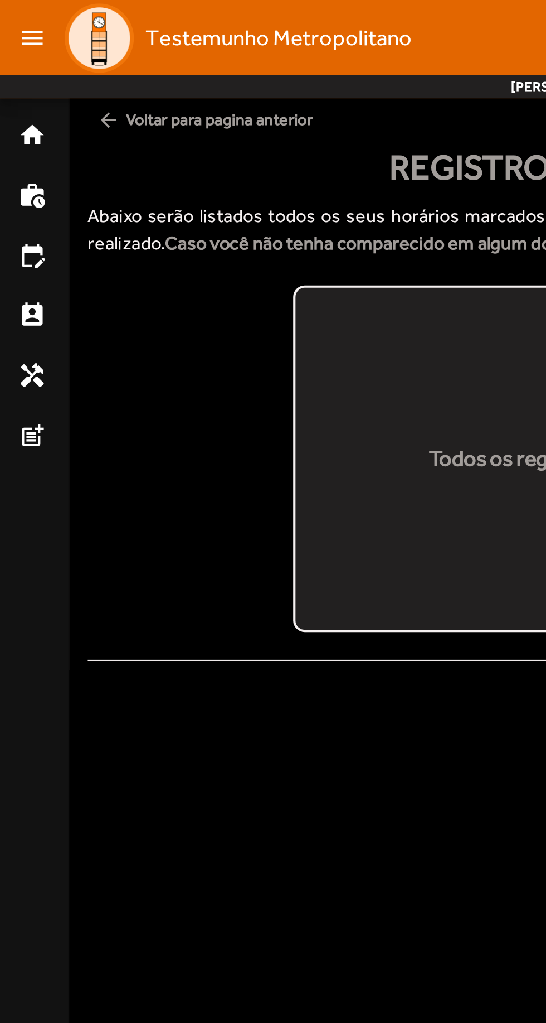
click at [20, 105] on mat-list-item "work_history" at bounding box center [16, 94] width 28 height 27
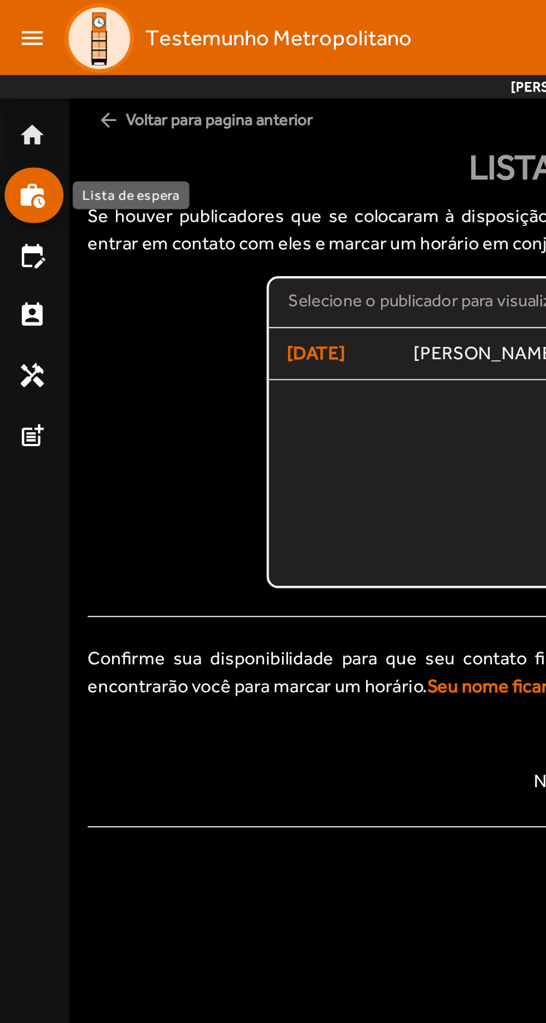
click at [14, 59] on mat-icon "home" at bounding box center [15, 65] width 13 height 13
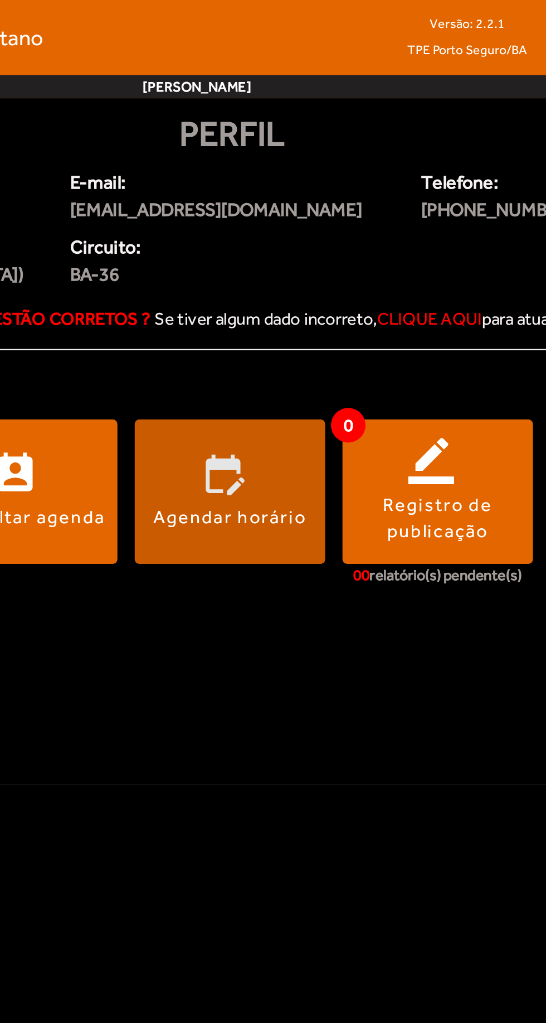
click at [316, 259] on span at bounding box center [289, 237] width 92 height 70
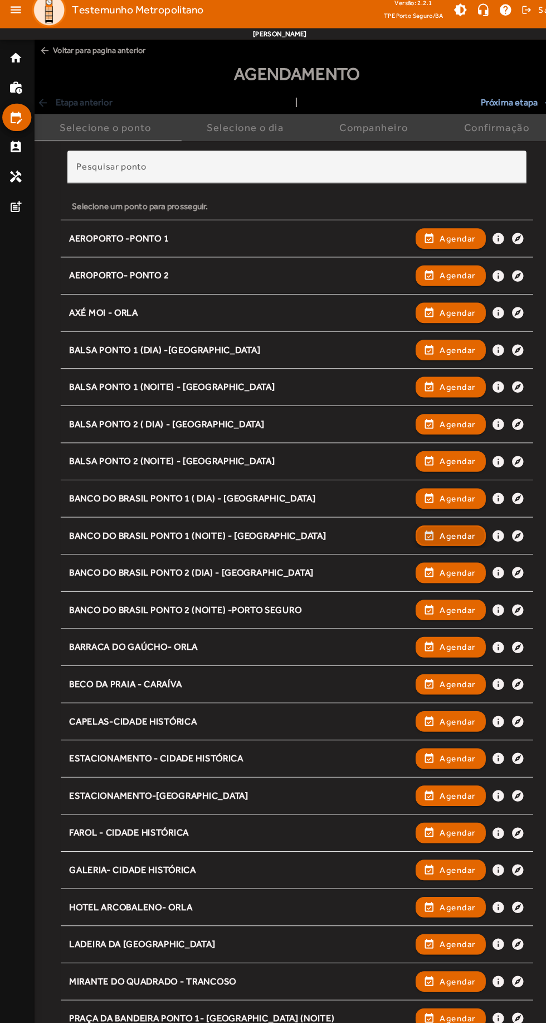
click at [443, 529] on span "Agendar" at bounding box center [446, 531] width 35 height 13
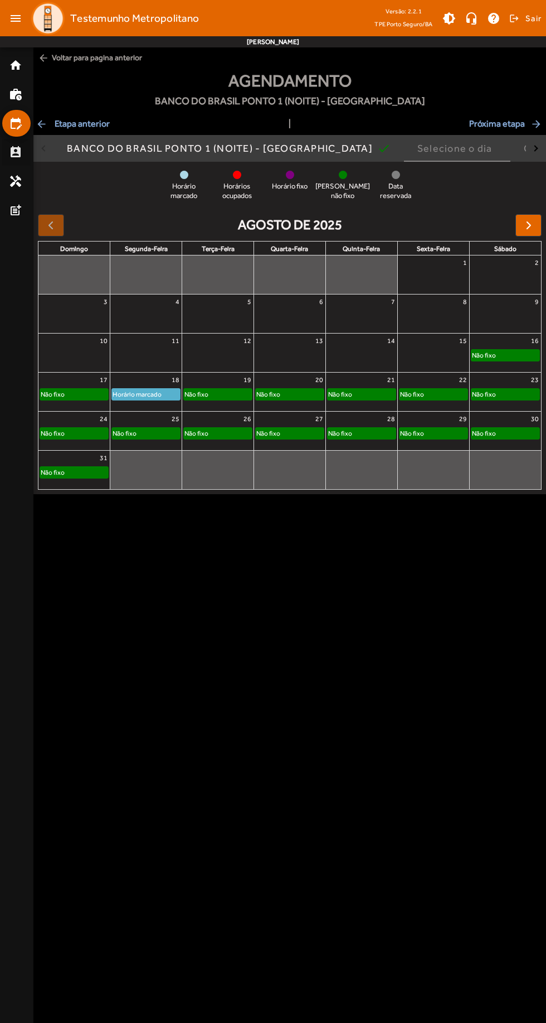
click at [17, 155] on mat-icon "perm_contact_calendar" at bounding box center [15, 152] width 13 height 13
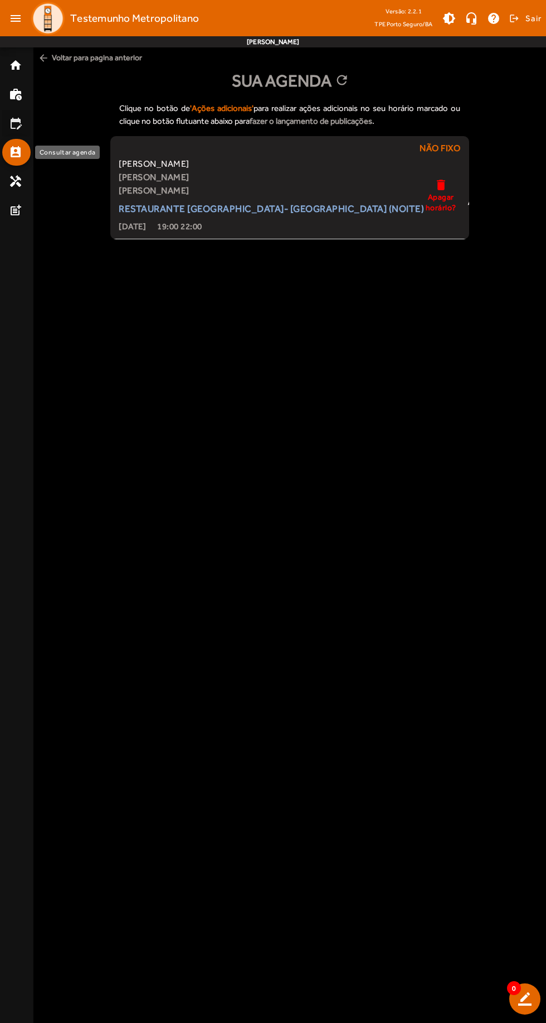
click at [16, 129] on mat-icon "edit_calendar" at bounding box center [15, 123] width 13 height 13
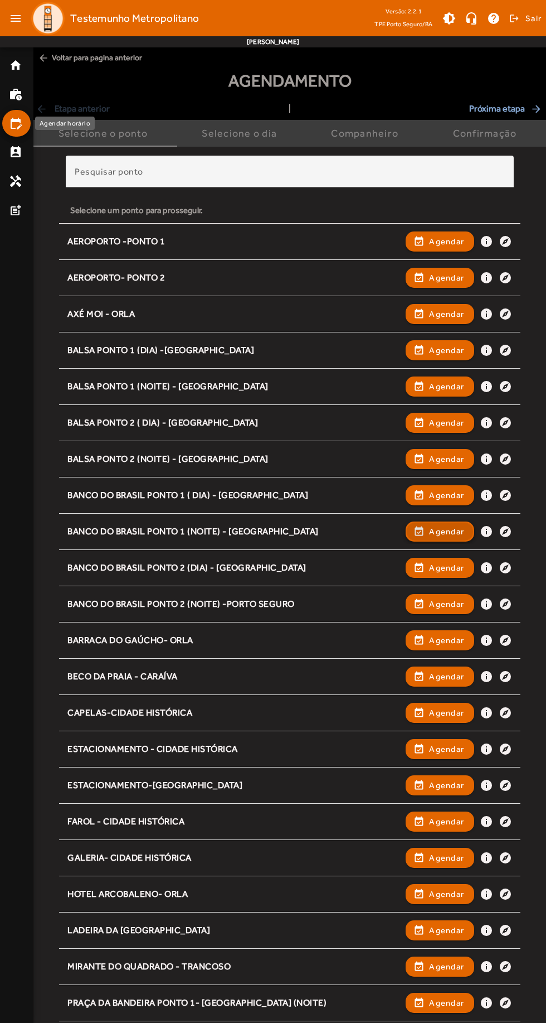
click at [443, 529] on span "Agendar" at bounding box center [446, 531] width 35 height 13
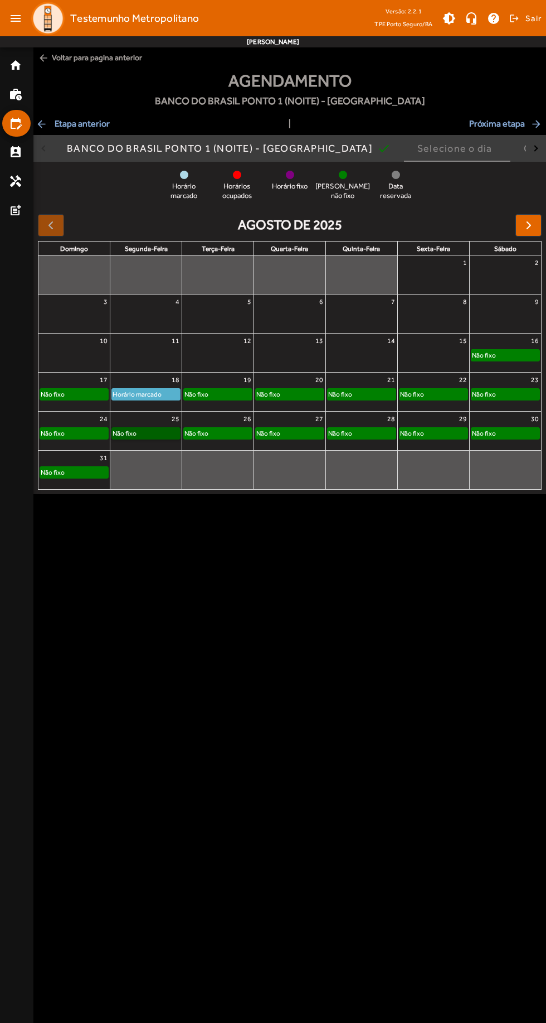
click at [154, 433] on link "Não fixo" at bounding box center [146, 433] width 69 height 12
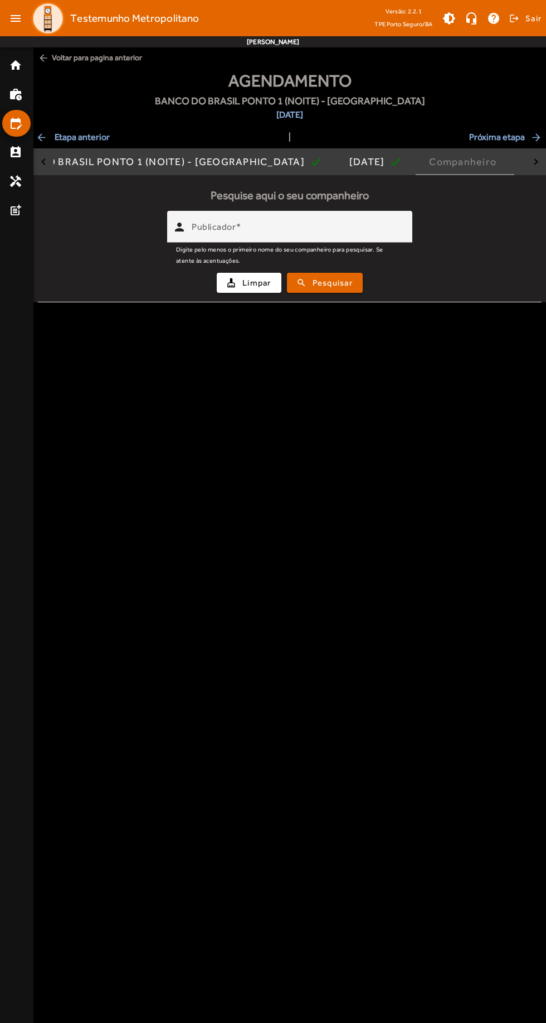
click at [386, 225] on input "Publicador" at bounding box center [298, 231] width 212 height 13
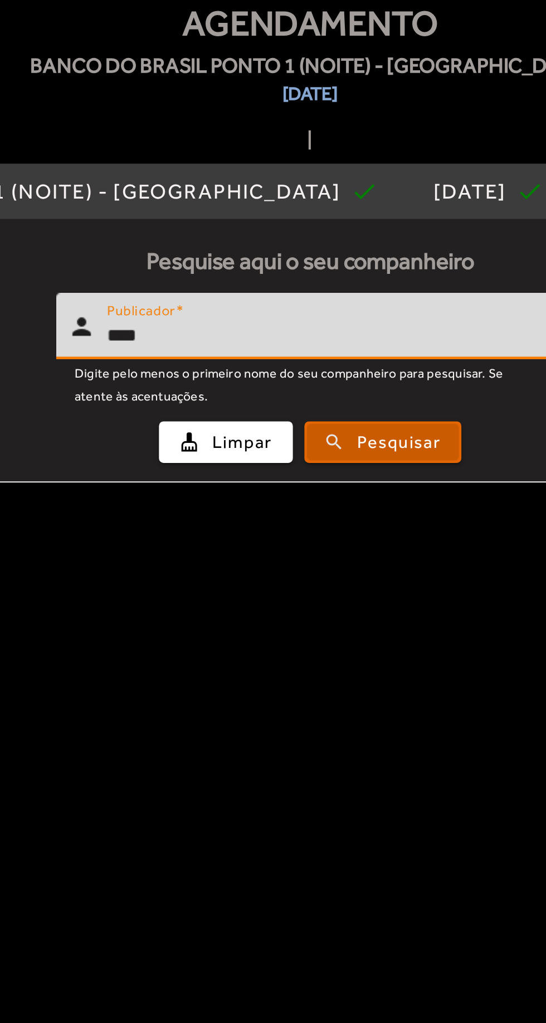
type input "****"
click at [349, 282] on span "Pesquisar" at bounding box center [333, 283] width 40 height 13
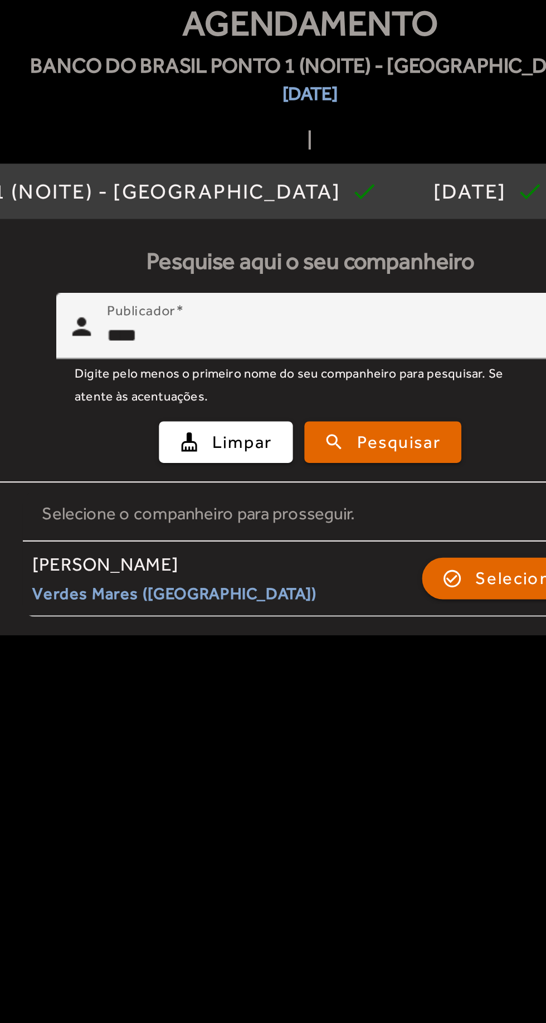
click at [376, 331] on mat-list-item "[PERSON_NAME] (Porto Seguro) check_circle_outline Selecionar" at bounding box center [289, 349] width 277 height 36
click at [369, 343] on span "button" at bounding box center [384, 348] width 78 height 27
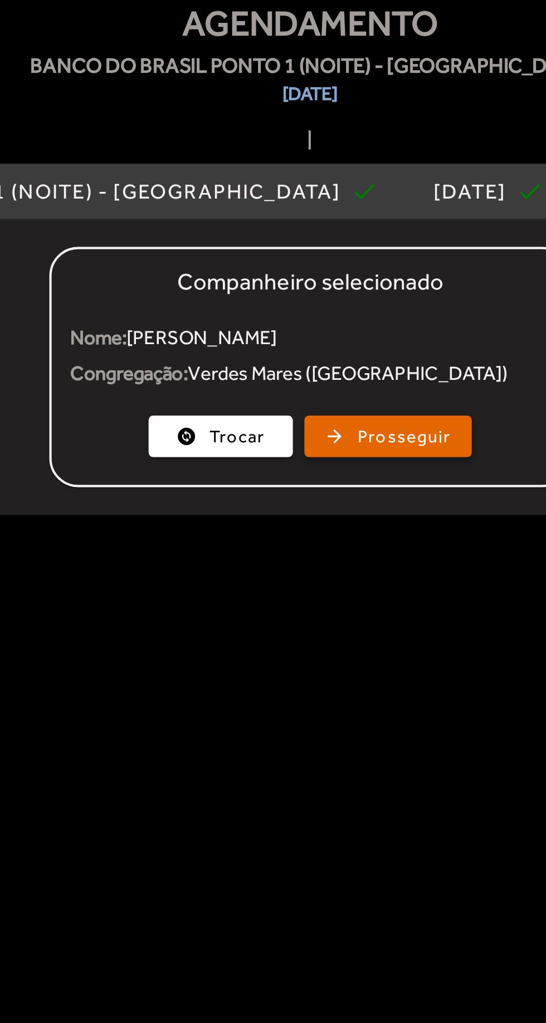
click at [332, 280] on span "Prosseguir" at bounding box center [335, 280] width 45 height 13
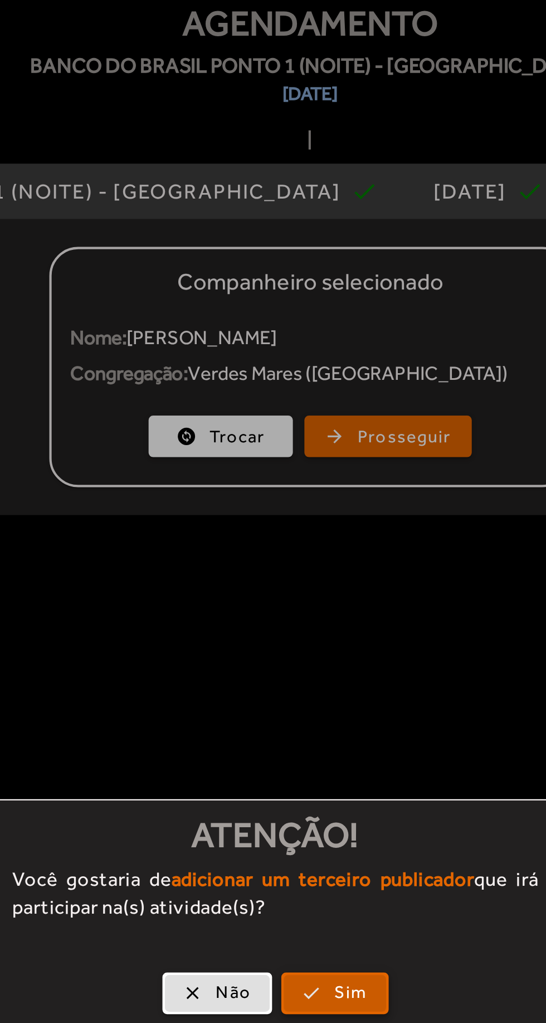
click at [304, 545] on span "Sim" at bounding box center [310, 548] width 16 height 13
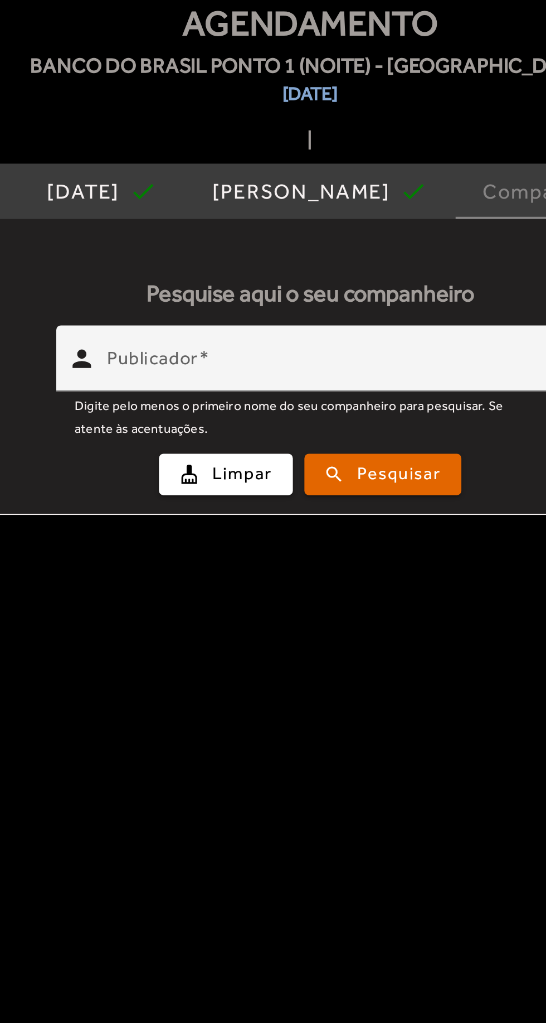
click at [342, 253] on input "Publicador" at bounding box center [298, 246] width 212 height 13
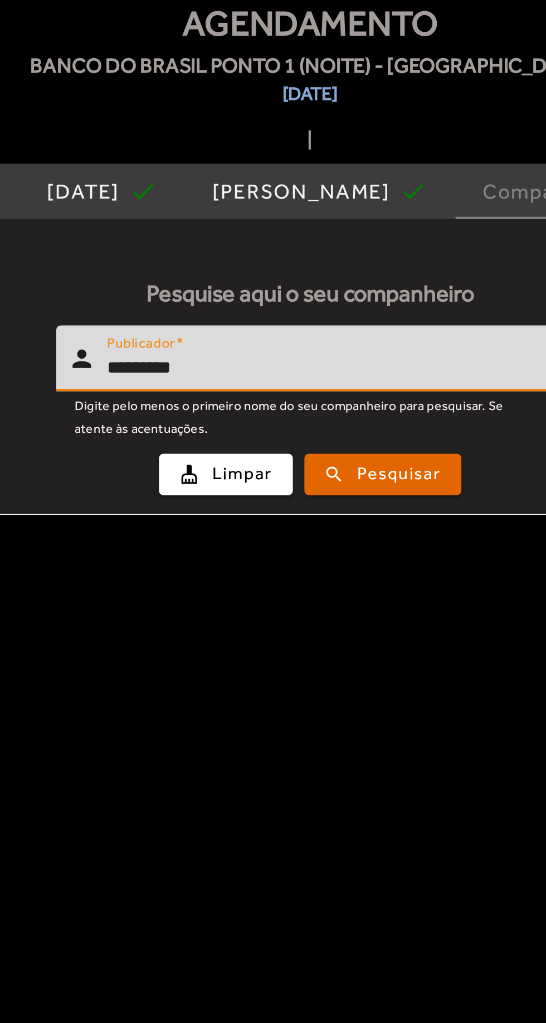
type input "*********"
click at [344, 296] on span "Pesquisar" at bounding box center [333, 298] width 40 height 13
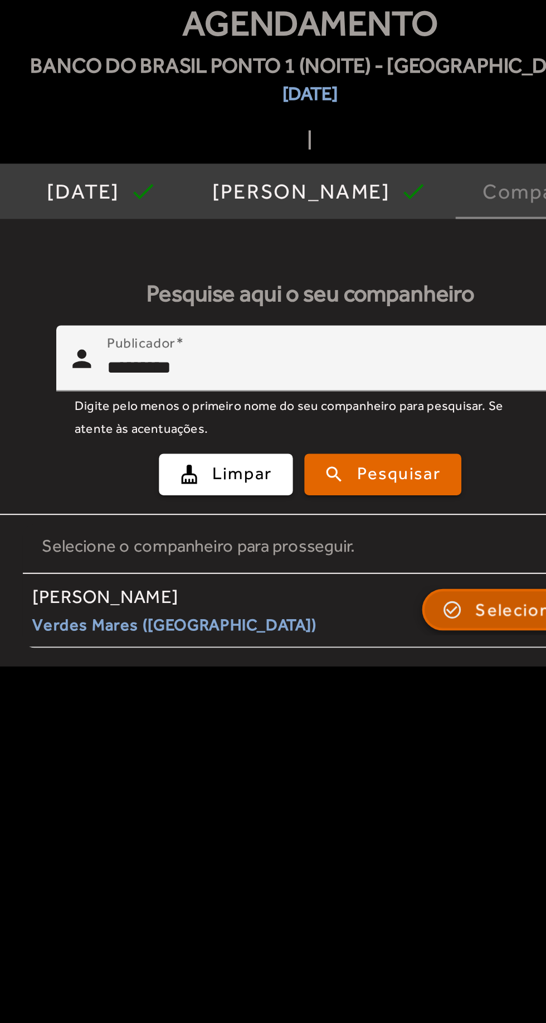
click at [367, 363] on span "button" at bounding box center [384, 363] width 78 height 27
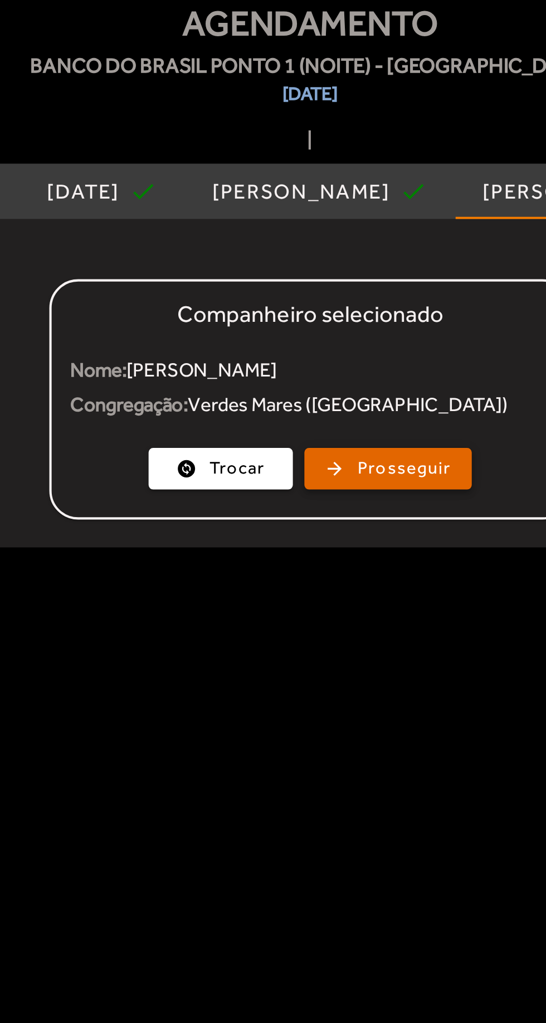
click at [347, 303] on span "button" at bounding box center [327, 295] width 79 height 27
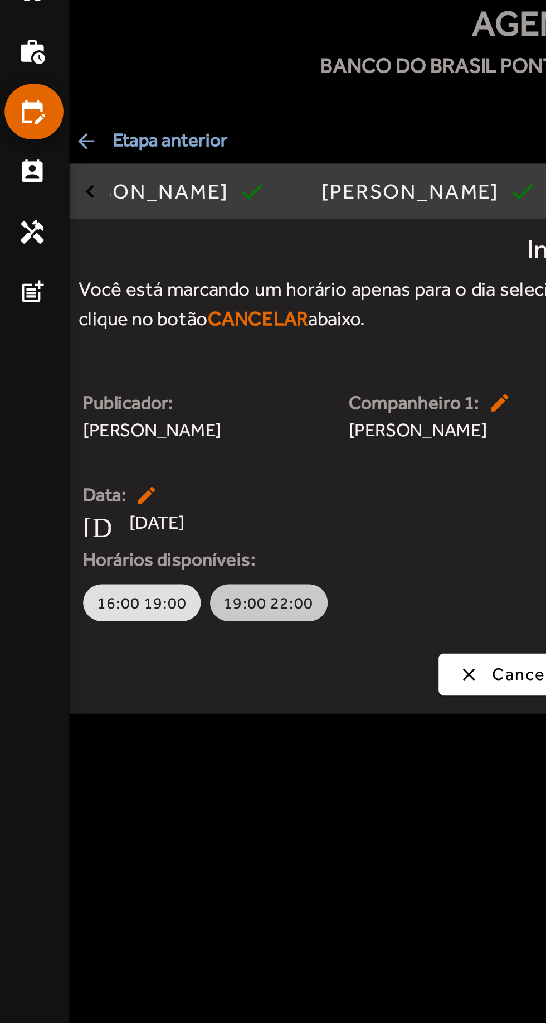
click at [139, 355] on span "19:00 22:00" at bounding box center [129, 360] width 43 height 11
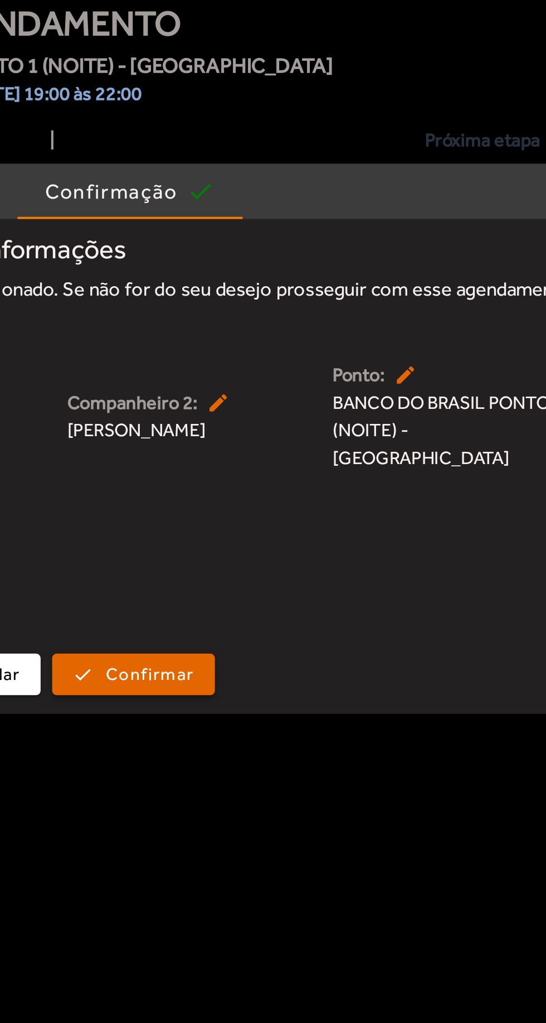
click at [354, 389] on span "Confirmar" at bounding box center [336, 395] width 42 height 13
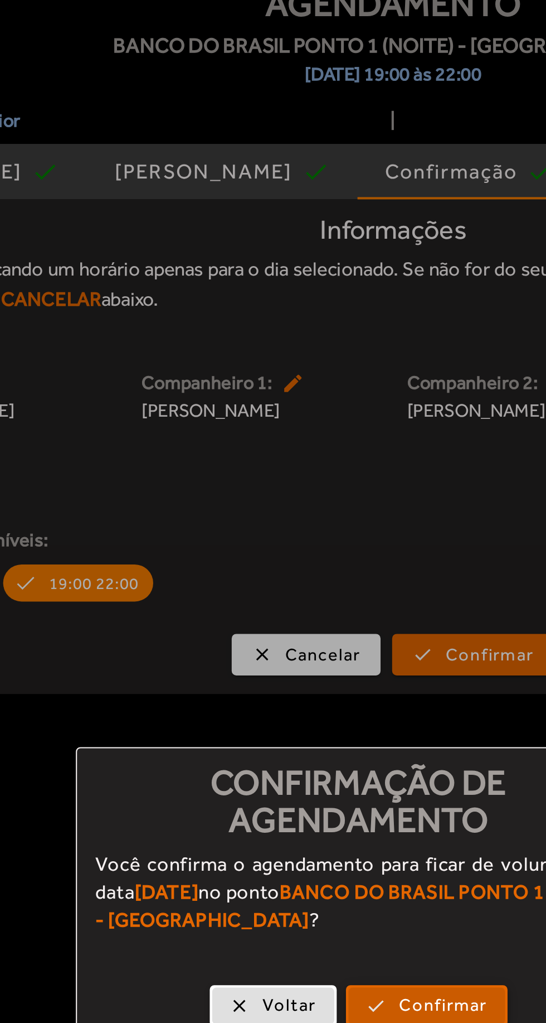
click at [310, 555] on span "button" at bounding box center [306, 564] width 76 height 27
